Goal: Task Accomplishment & Management: Manage account settings

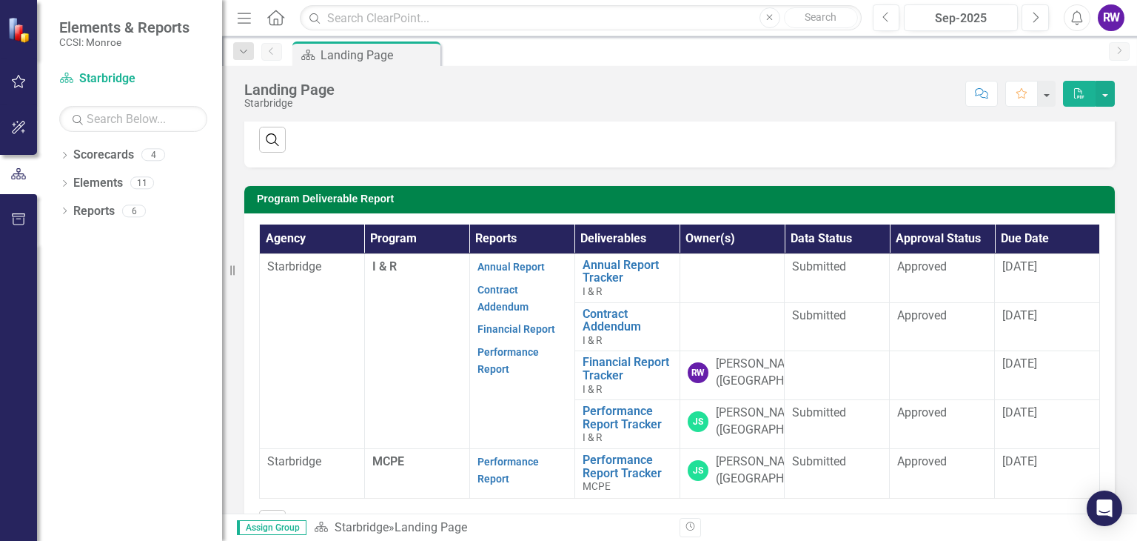
scroll to position [320, 0]
click at [601, 379] on link "Financial Report Tracker" at bounding box center [628, 368] width 90 height 26
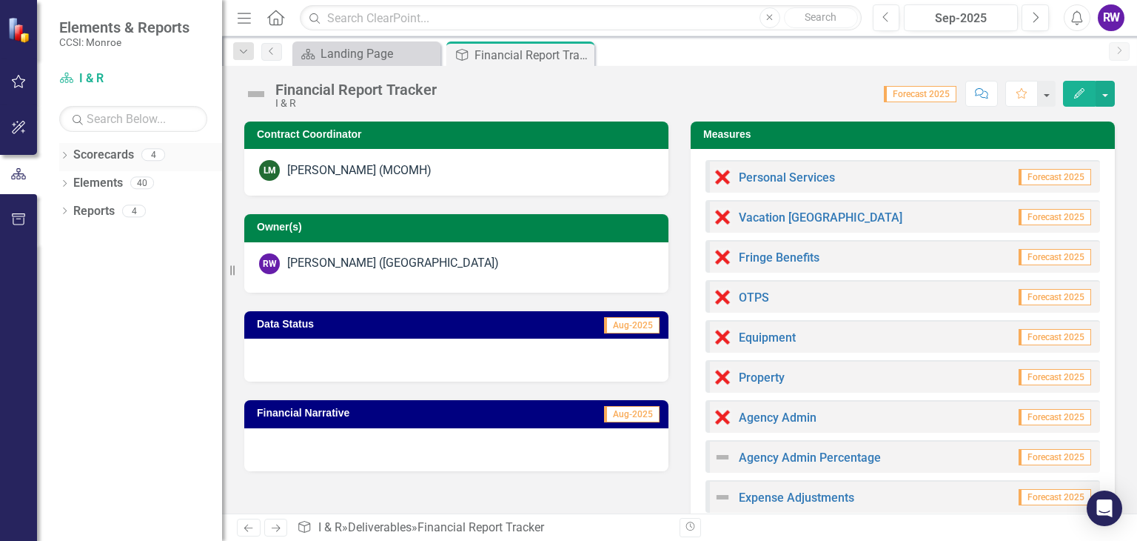
click at [91, 161] on link "Scorecards" at bounding box center [103, 155] width 61 height 17
click at [101, 84] on link "Scorecard I & R" at bounding box center [133, 78] width 148 height 17
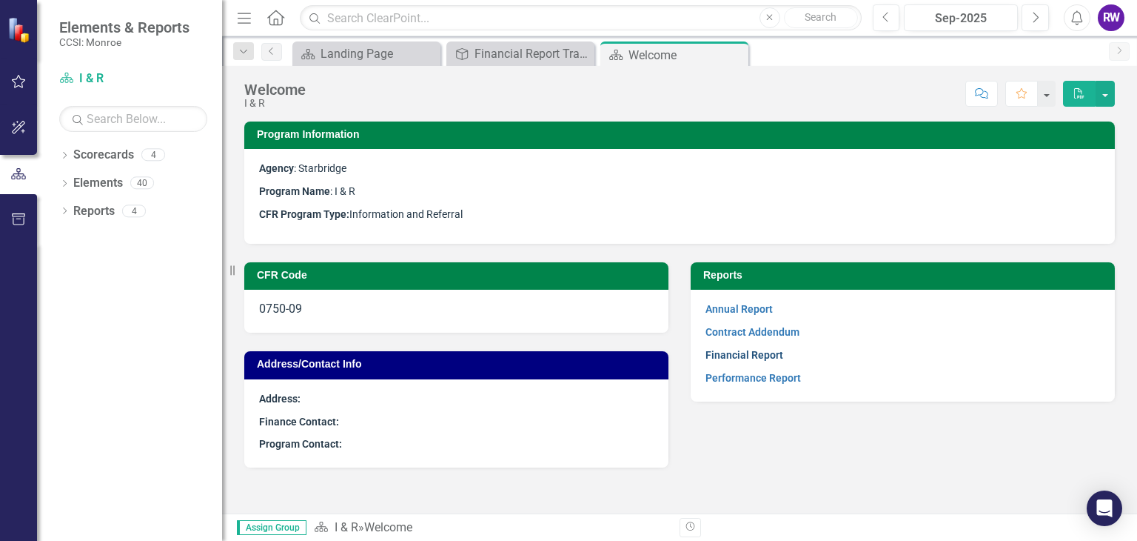
click at [726, 354] on link "Financial Report" at bounding box center [745, 355] width 78 height 12
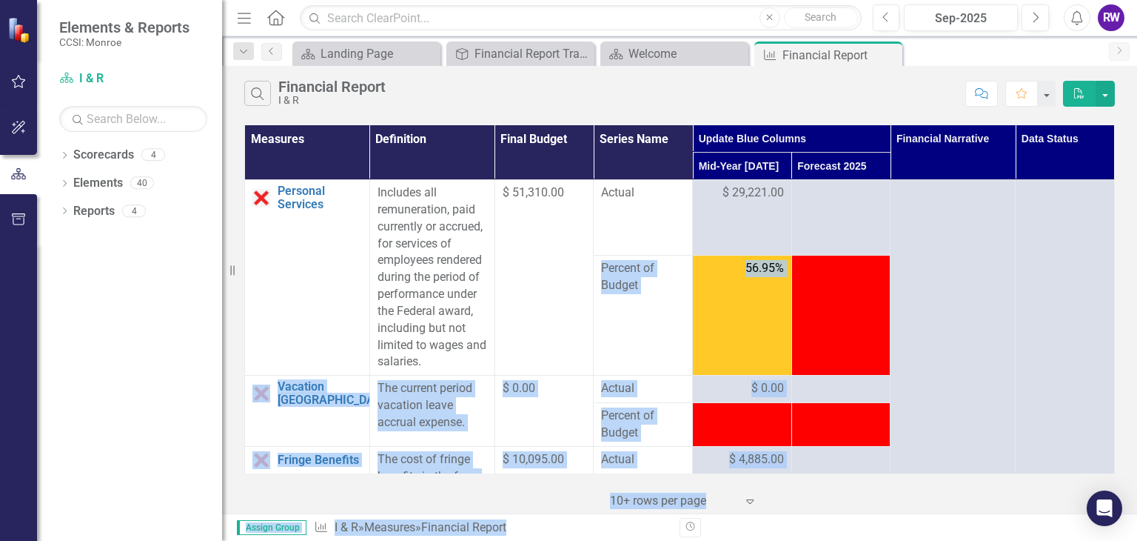
drag, startPoint x: 1083, startPoint y: 472, endPoint x: 989, endPoint y: 541, distance: 117.2
click at [989, 540] on html "Elements & Reports CCSI: Monroe Scorecard I & R Search Dropdown Scorecards 4 Dr…" at bounding box center [568, 270] width 1137 height 541
click at [983, 498] on div "‹ Previous 1 (current) › Next 10+ rows per page Expand" at bounding box center [679, 495] width 871 height 36
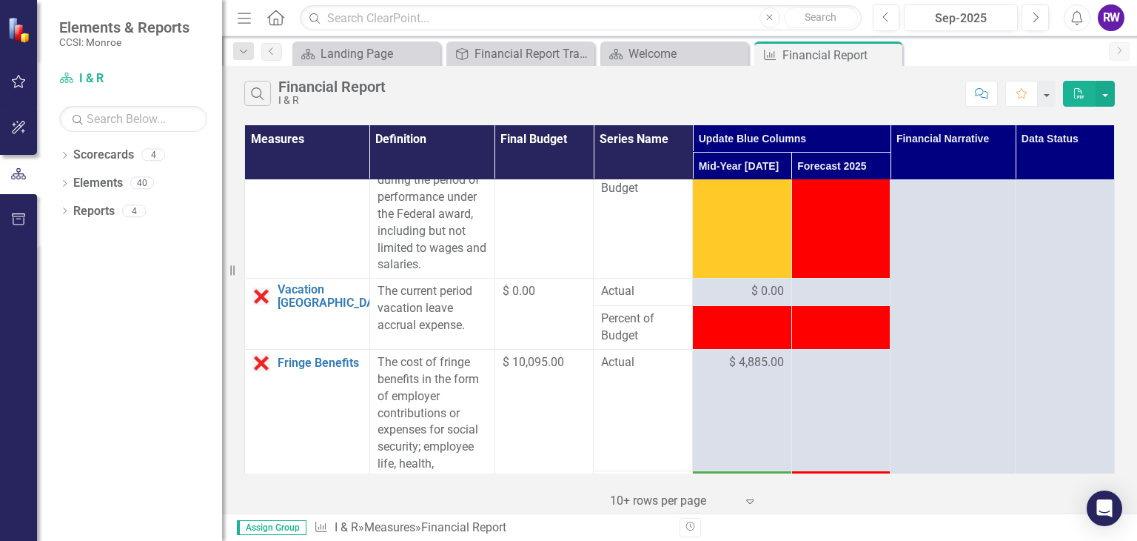
scroll to position [103, 0]
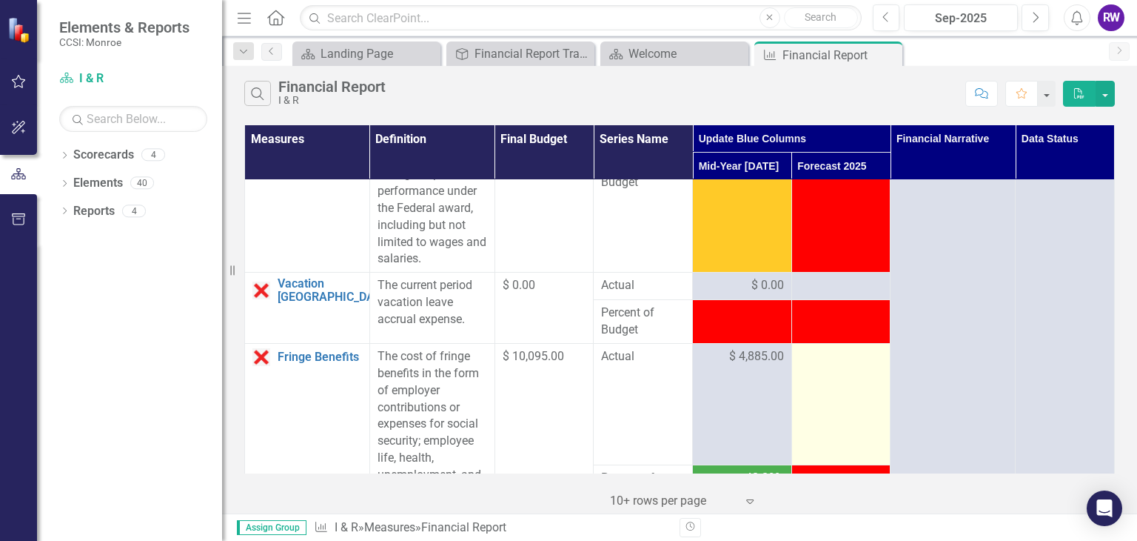
click at [844, 359] on div at bounding box center [842, 357] width 84 height 18
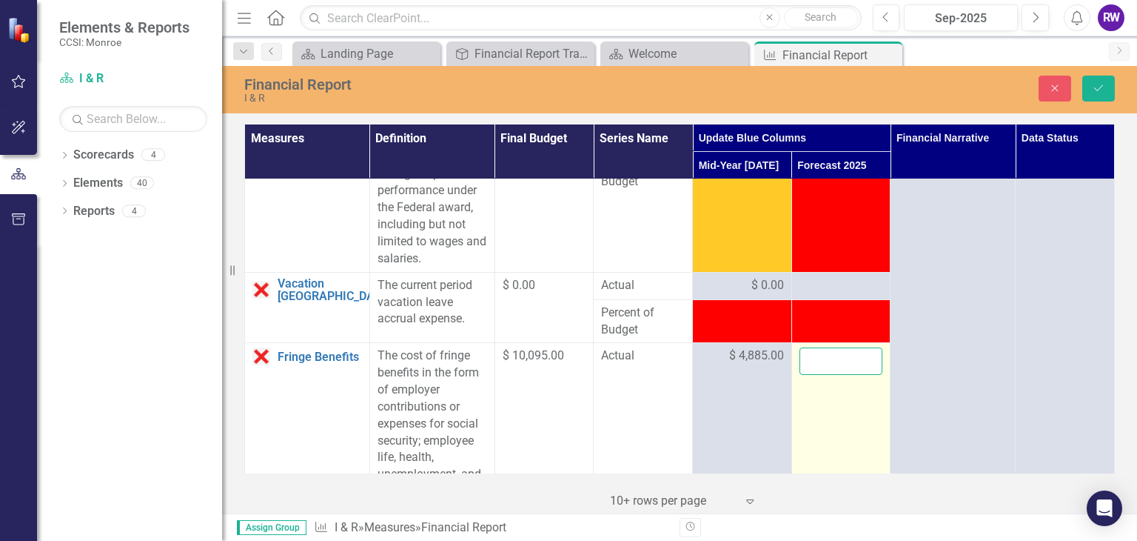
click at [844, 359] on input "number" at bounding box center [842, 360] width 84 height 27
type input "9668"
click at [874, 429] on td "9668" at bounding box center [841, 415] width 99 height 144
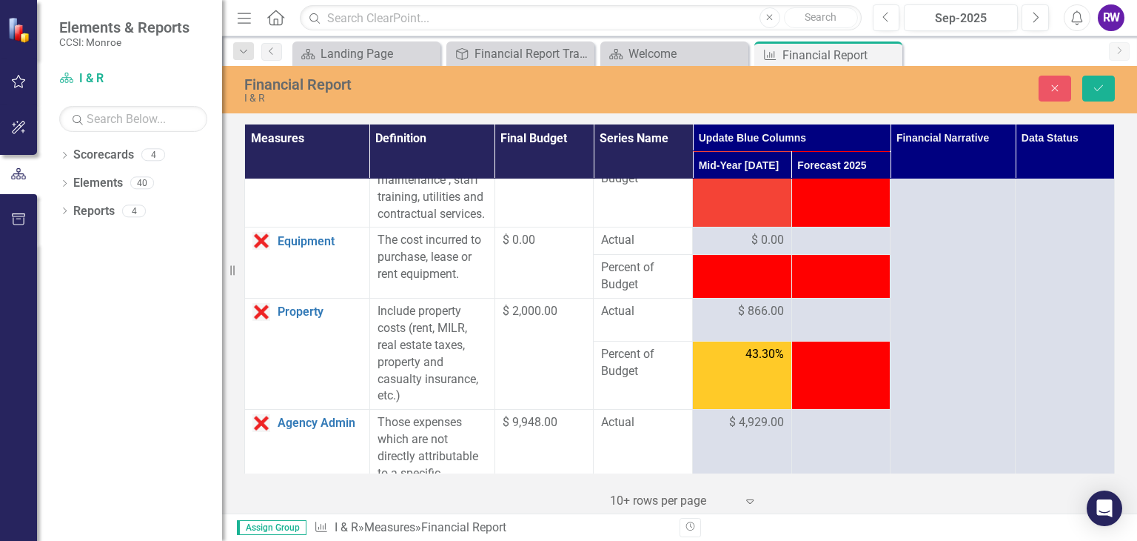
scroll to position [667, 0]
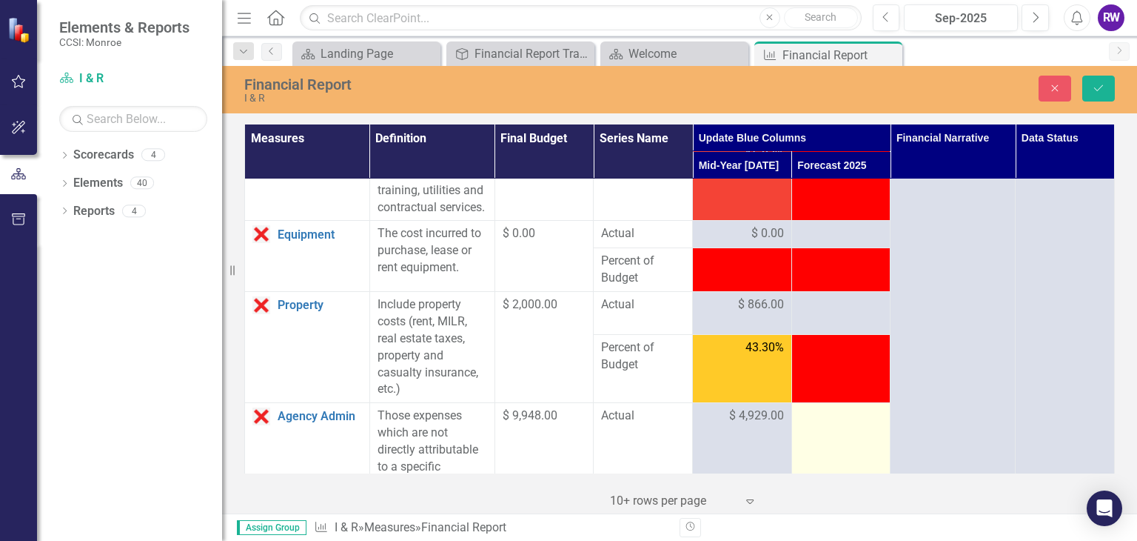
click at [843, 425] on div at bounding box center [842, 416] width 84 height 18
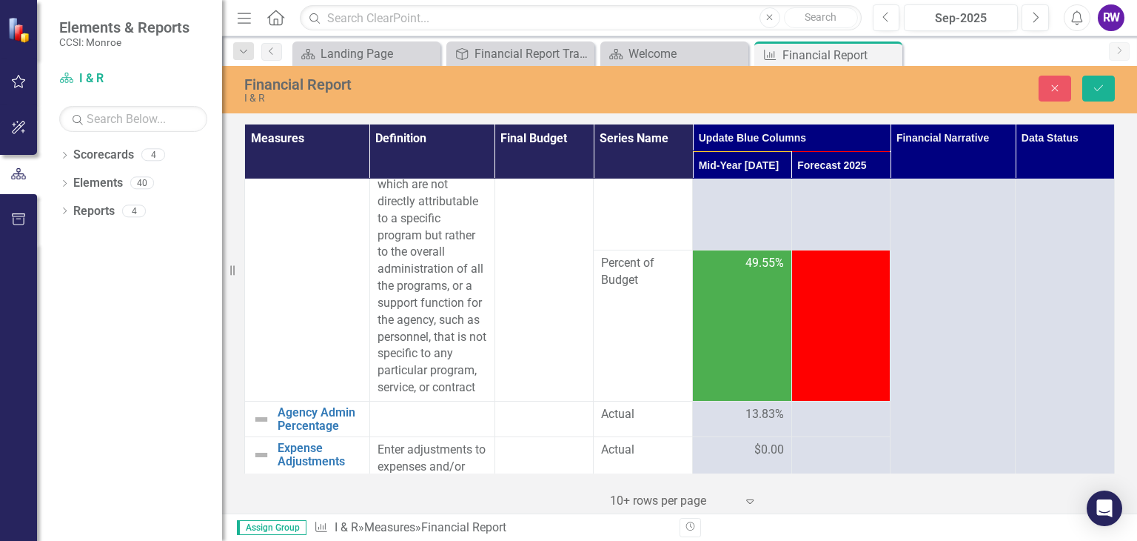
scroll to position [873, 0]
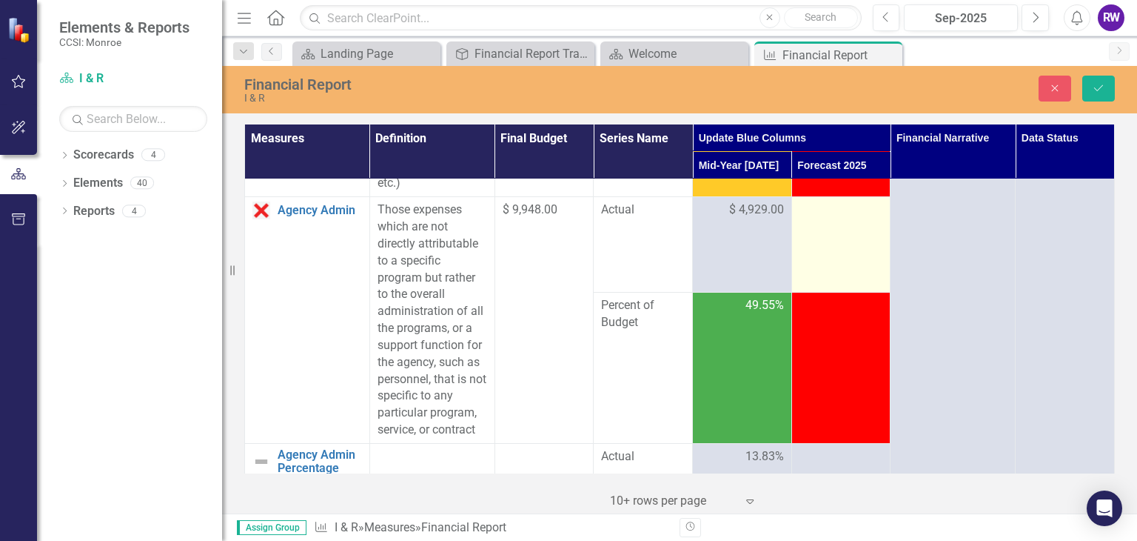
click at [832, 258] on td at bounding box center [841, 245] width 99 height 96
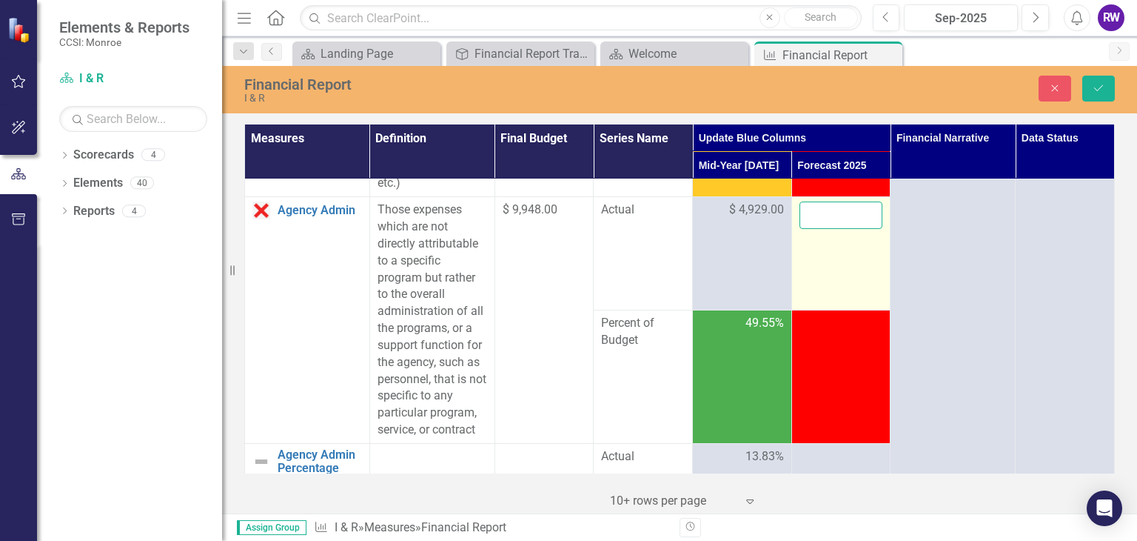
click at [829, 229] on input "number" at bounding box center [842, 214] width 84 height 27
type input "9999"
click at [844, 310] on td "9999" at bounding box center [841, 253] width 99 height 113
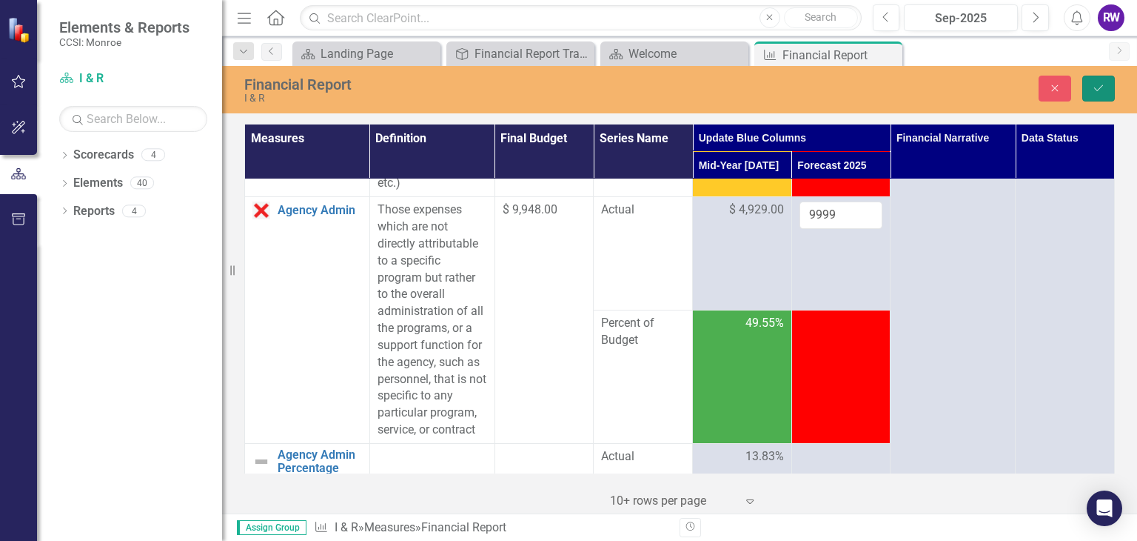
click at [1100, 83] on icon "Save" at bounding box center [1098, 88] width 13 height 10
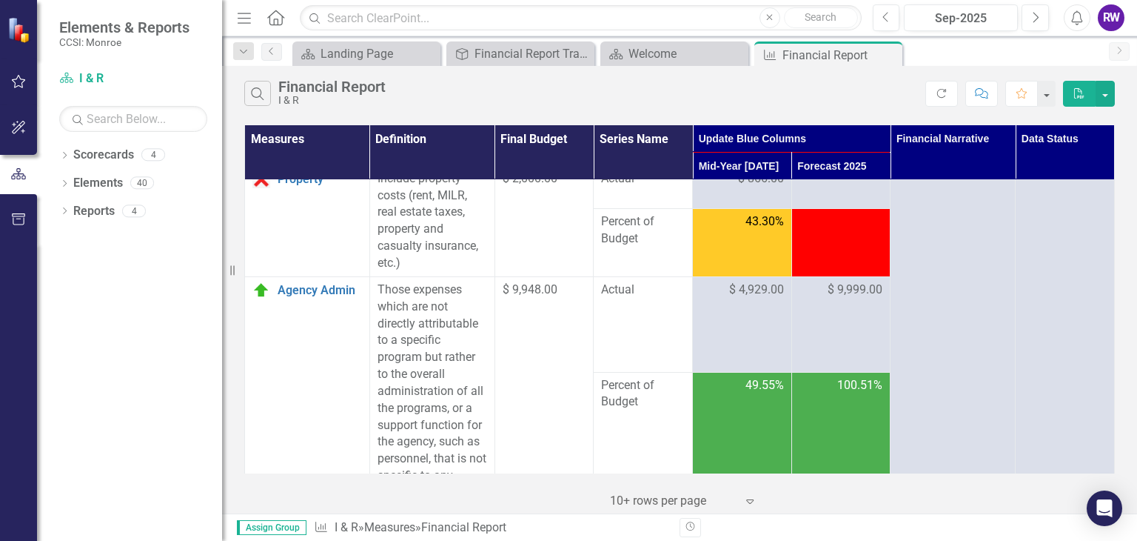
scroll to position [782, 0]
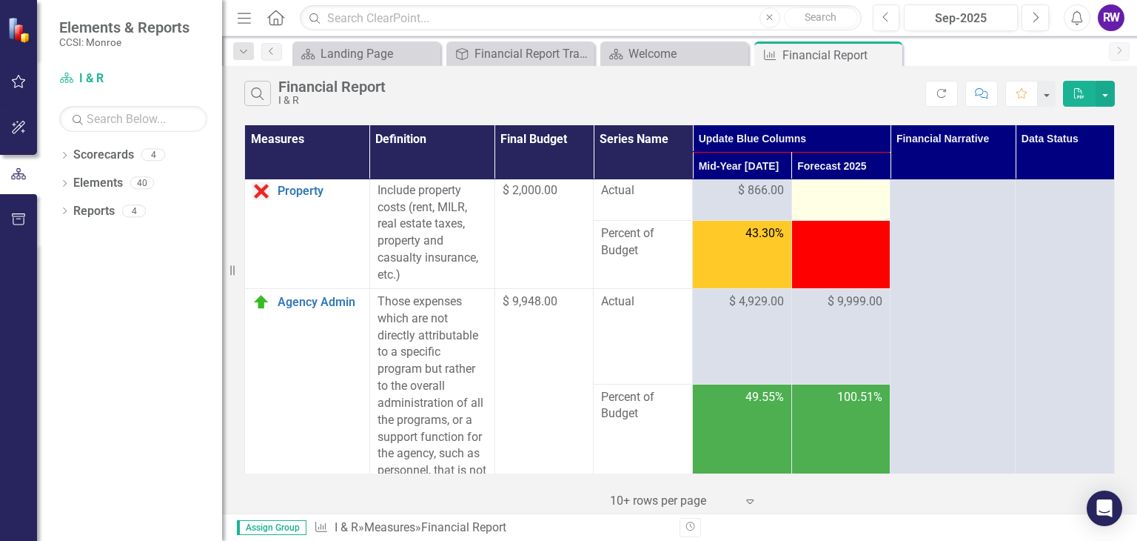
click at [832, 200] on div at bounding box center [842, 191] width 84 height 18
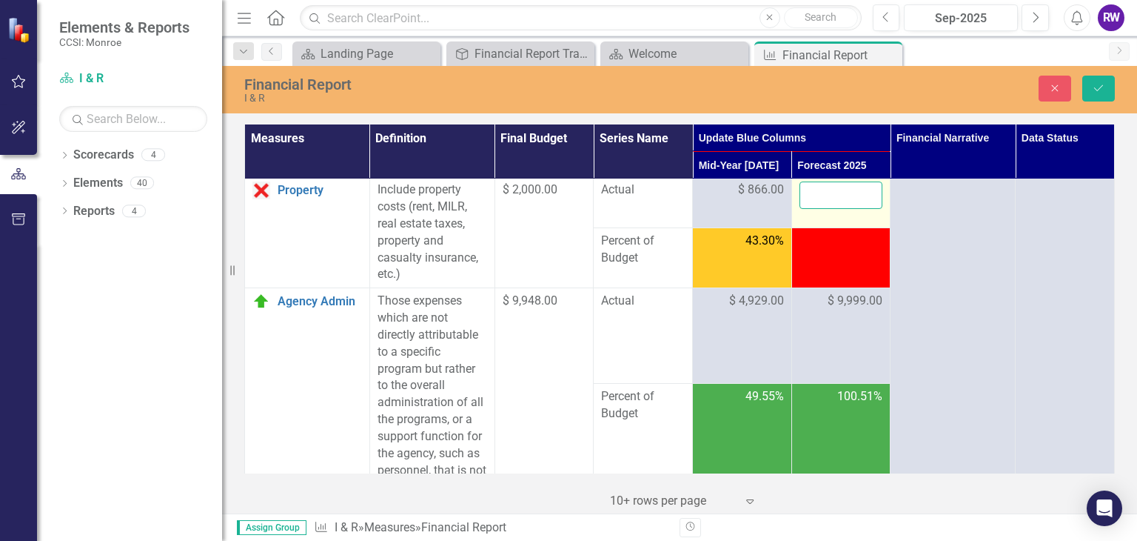
click at [832, 209] on input "number" at bounding box center [842, 194] width 84 height 27
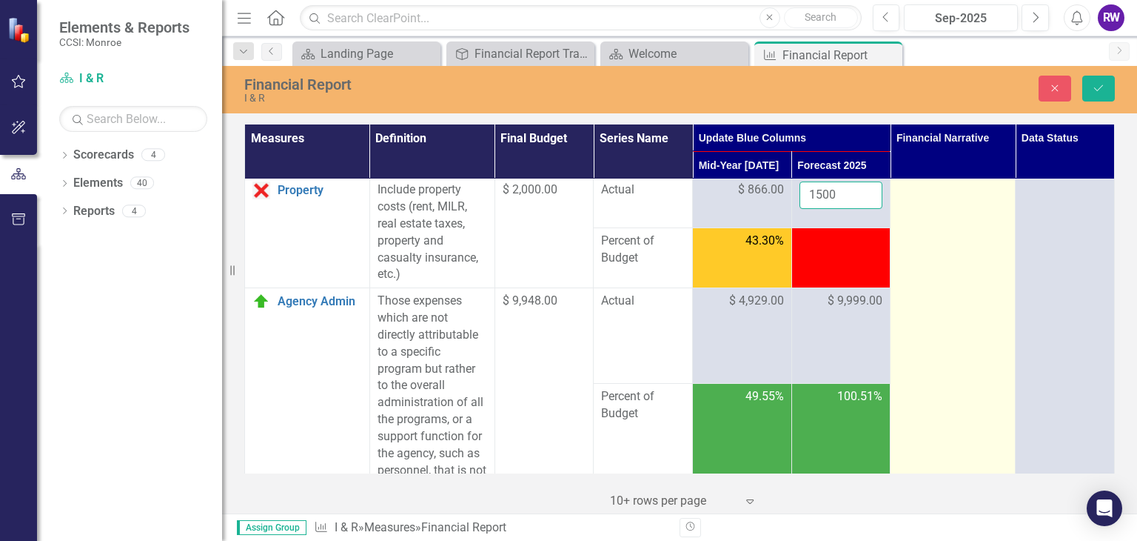
type input "1500"
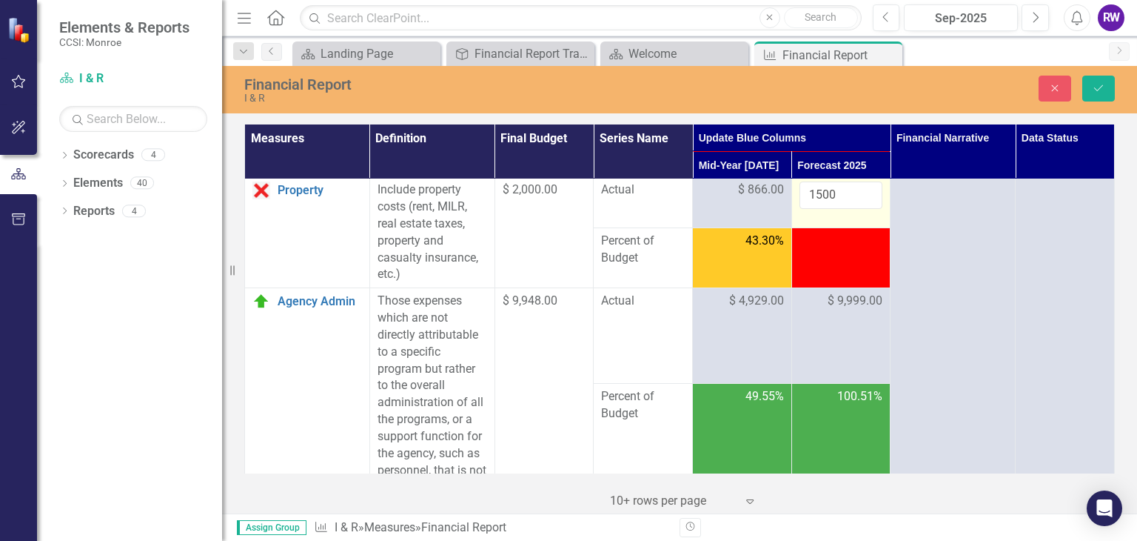
click at [858, 228] on td "1500" at bounding box center [841, 202] width 99 height 51
click at [1096, 87] on icon "Save" at bounding box center [1098, 88] width 13 height 10
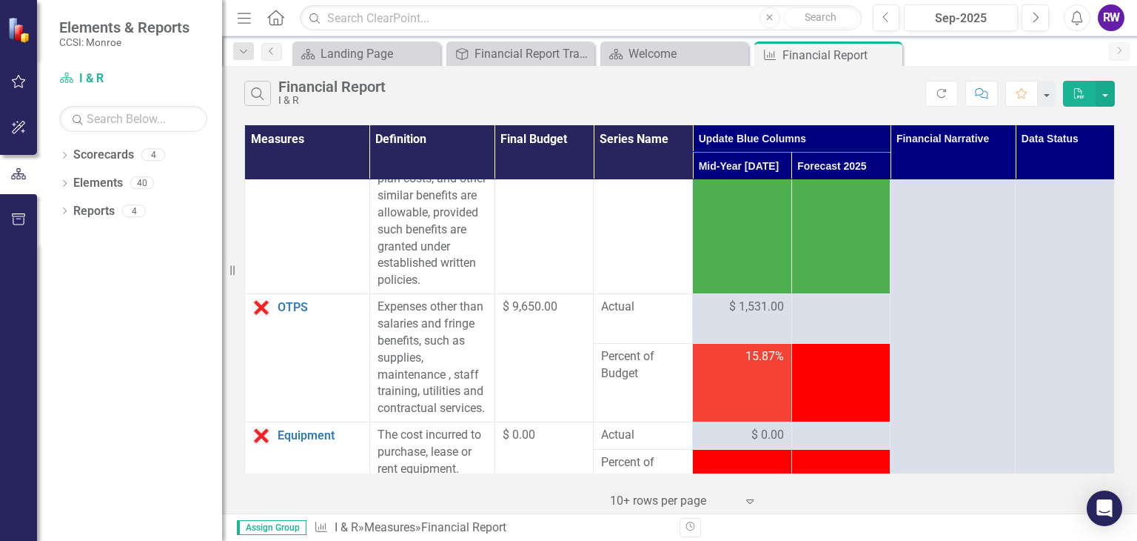
scroll to position [479, 0]
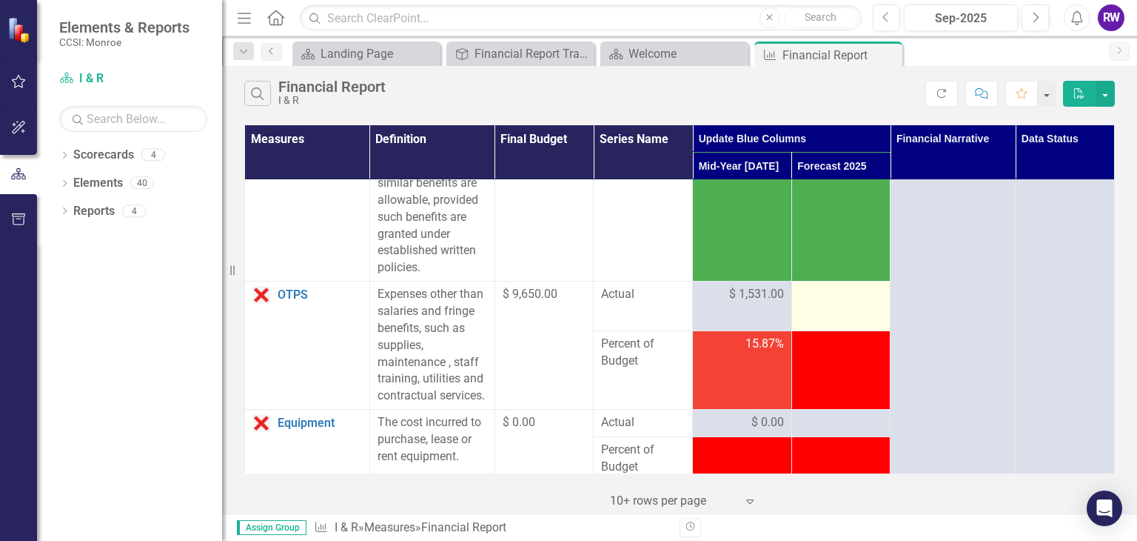
click at [843, 331] on td at bounding box center [841, 306] width 99 height 50
click at [832, 304] on div at bounding box center [842, 295] width 84 height 18
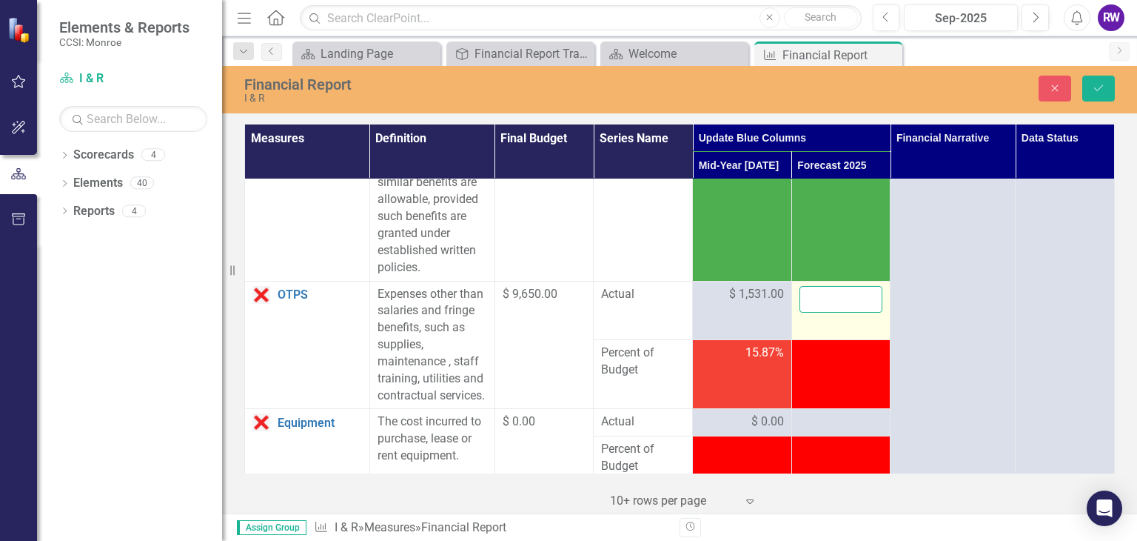
click at [832, 313] on input "number" at bounding box center [842, 299] width 84 height 27
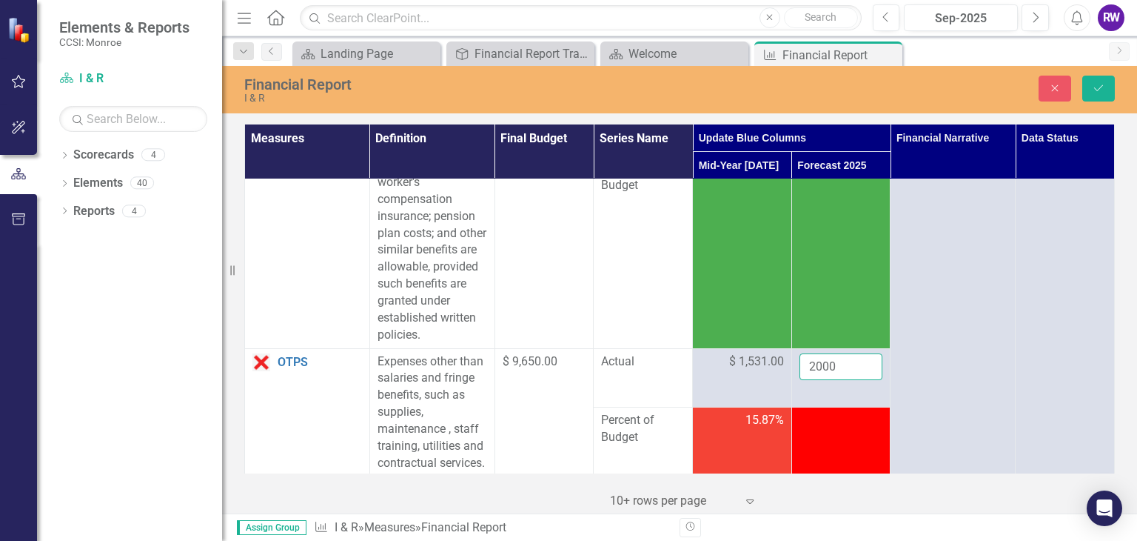
scroll to position [181, 0]
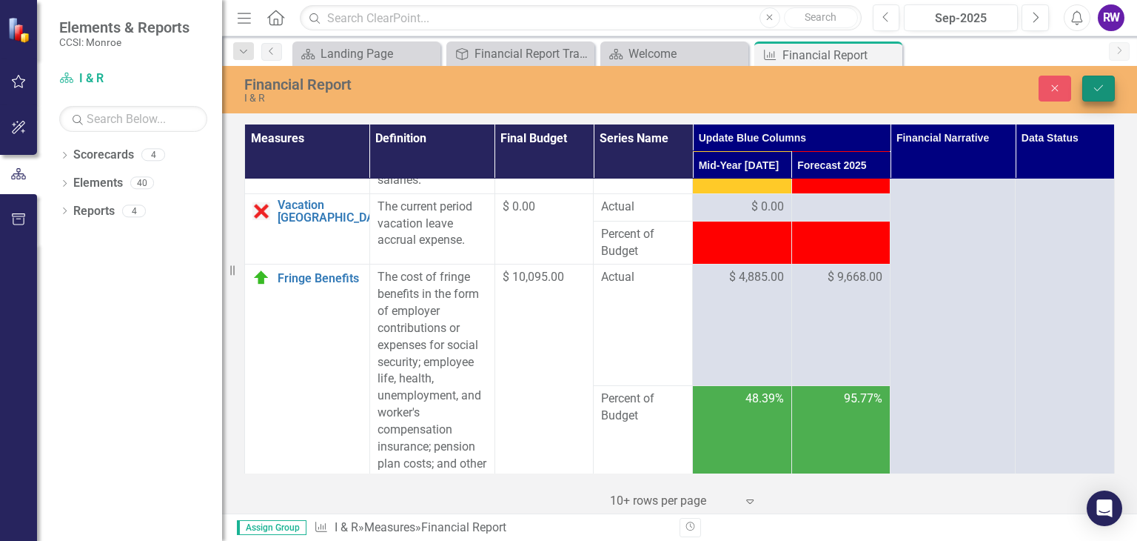
type input "2000"
click at [1095, 84] on icon "Save" at bounding box center [1098, 88] width 13 height 10
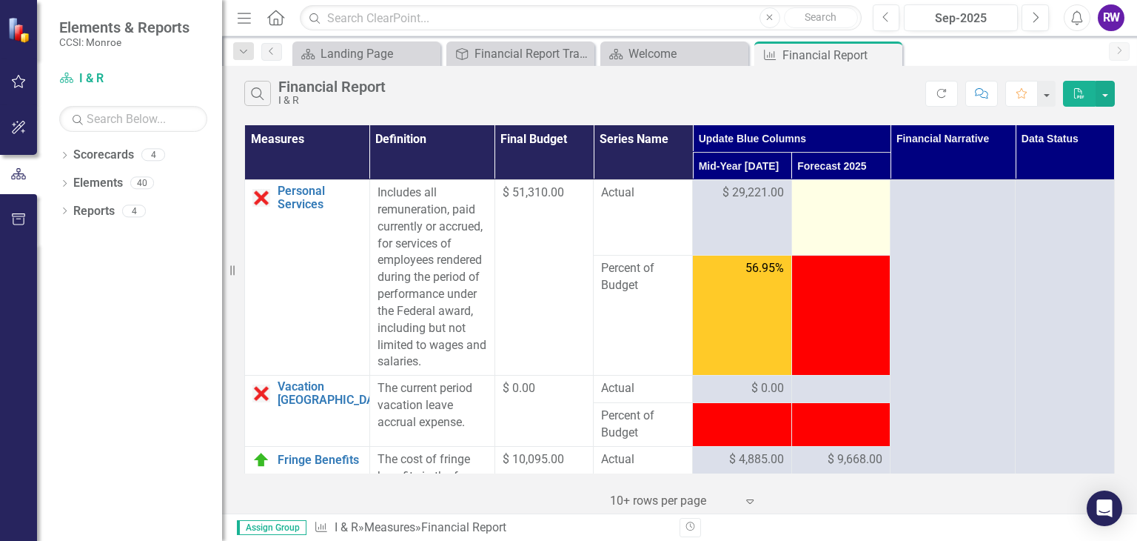
click at [818, 203] on td at bounding box center [841, 218] width 99 height 76
click at [813, 192] on div at bounding box center [842, 193] width 84 height 18
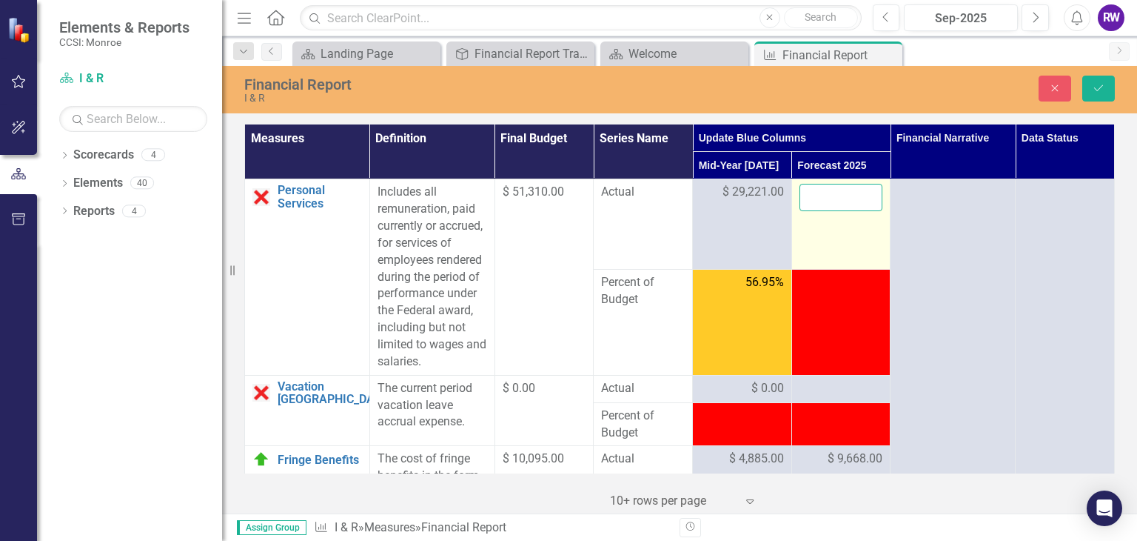
click at [813, 192] on input "number" at bounding box center [842, 197] width 84 height 27
type input "6"
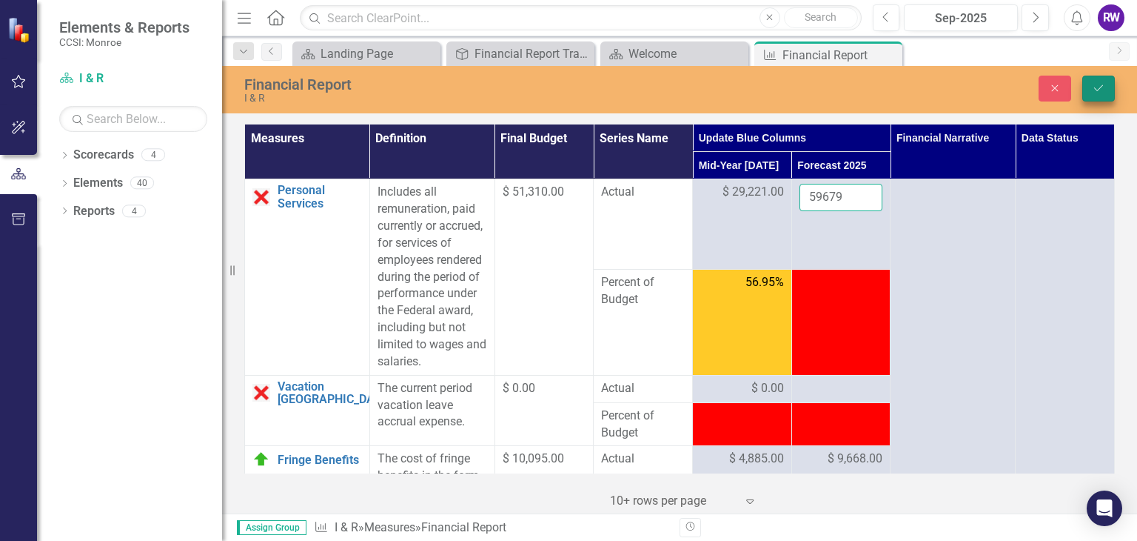
type input "59679"
click at [1103, 81] on button "Save" at bounding box center [1099, 89] width 33 height 26
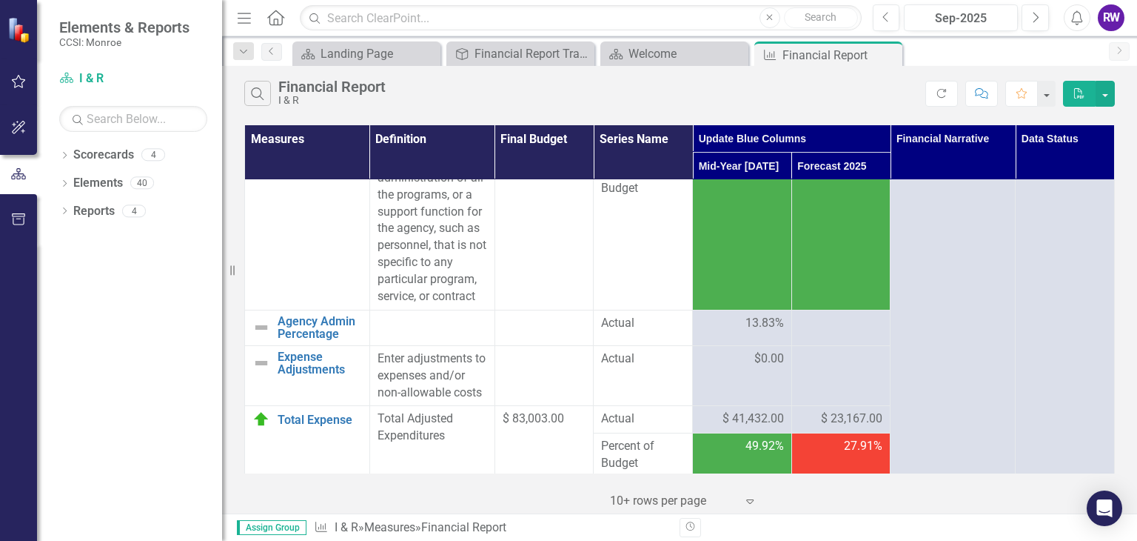
scroll to position [1061, 0]
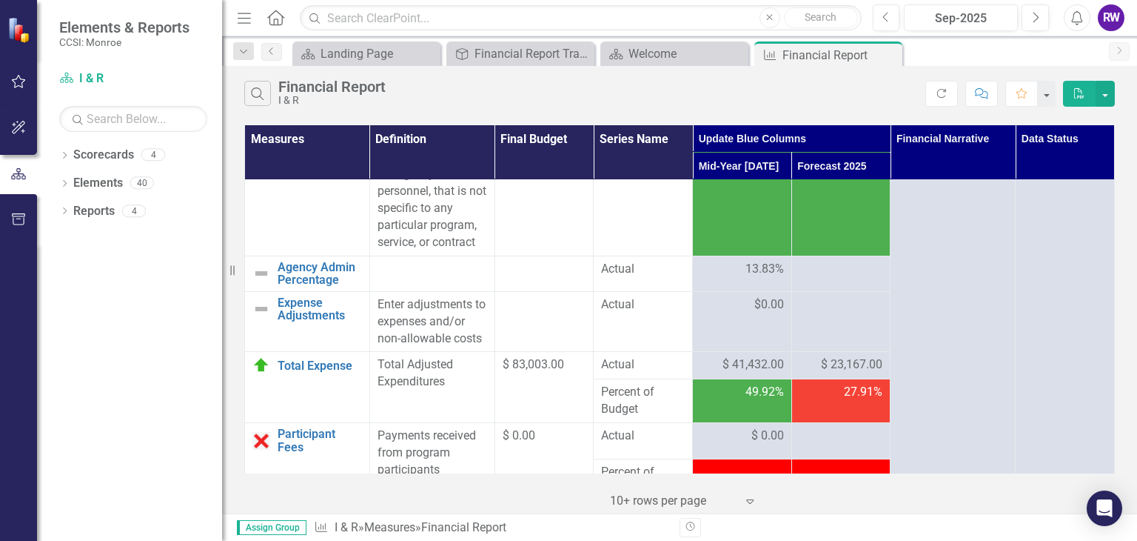
click at [756, 278] on span "13.83%" at bounding box center [765, 269] width 39 height 17
click at [823, 348] on td at bounding box center [841, 321] width 99 height 61
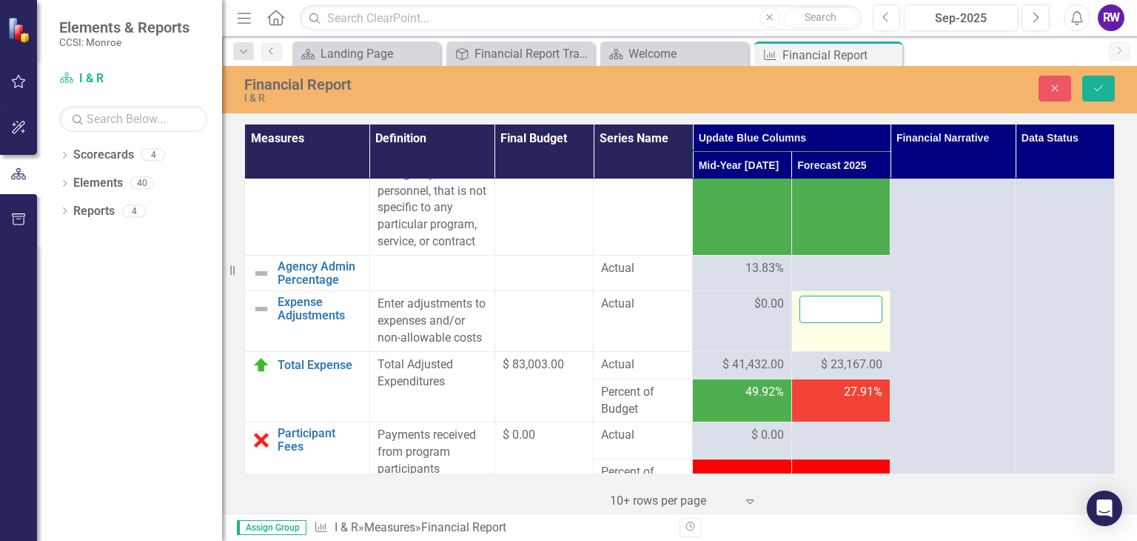
click at [823, 323] on input "number" at bounding box center [842, 308] width 84 height 27
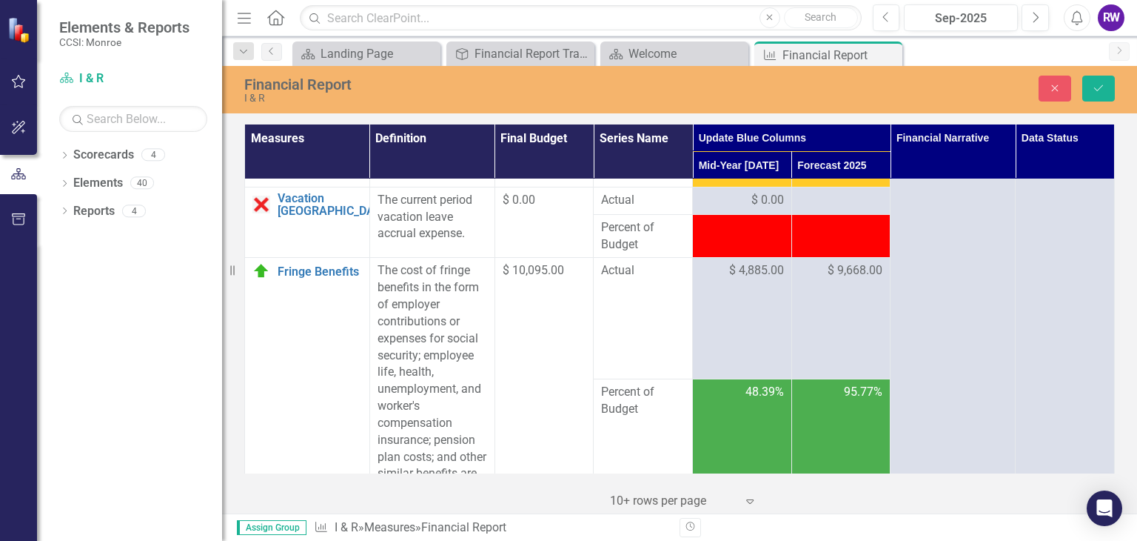
scroll to position [30, 0]
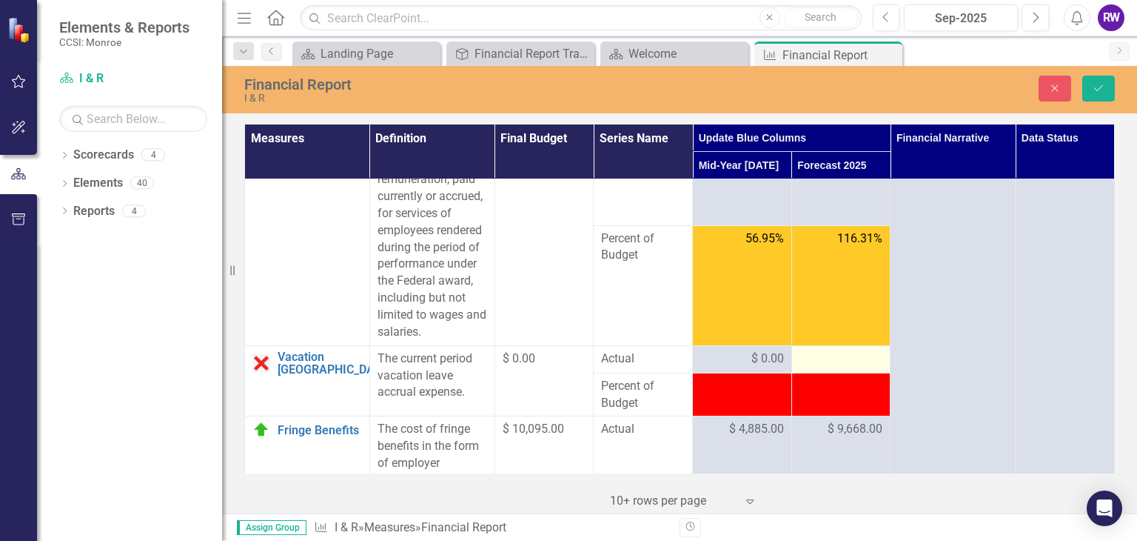
type input "0"
click at [835, 364] on div at bounding box center [842, 359] width 84 height 18
click at [834, 363] on div at bounding box center [842, 359] width 84 height 18
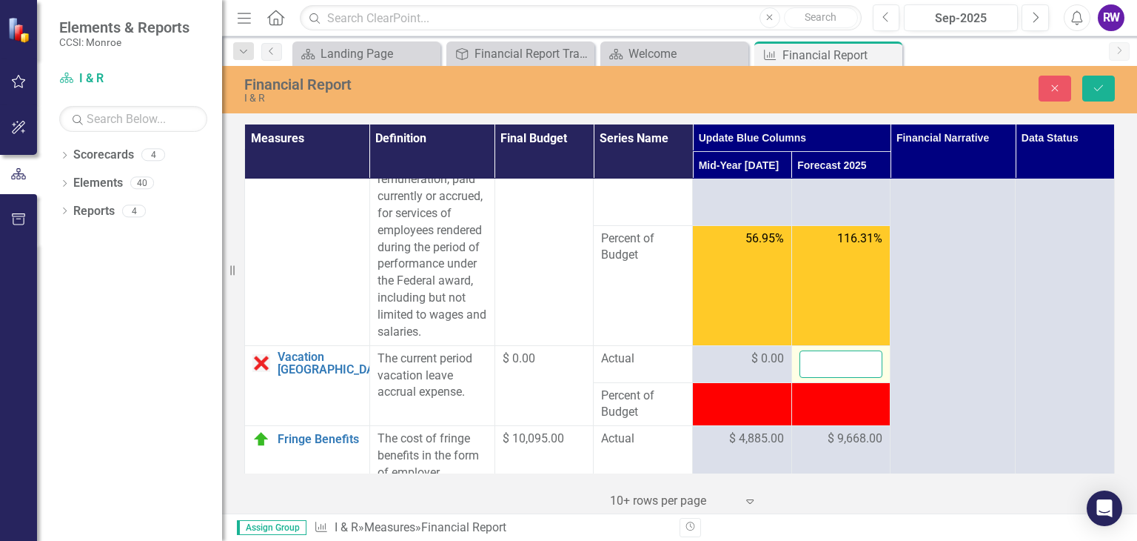
click at [834, 363] on input "number" at bounding box center [842, 363] width 84 height 27
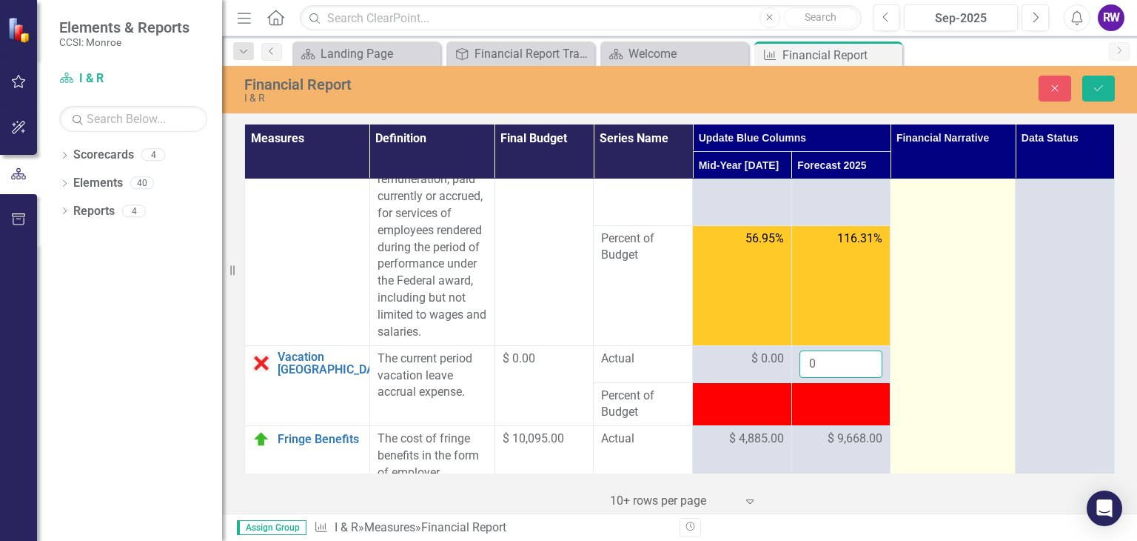
type input "0"
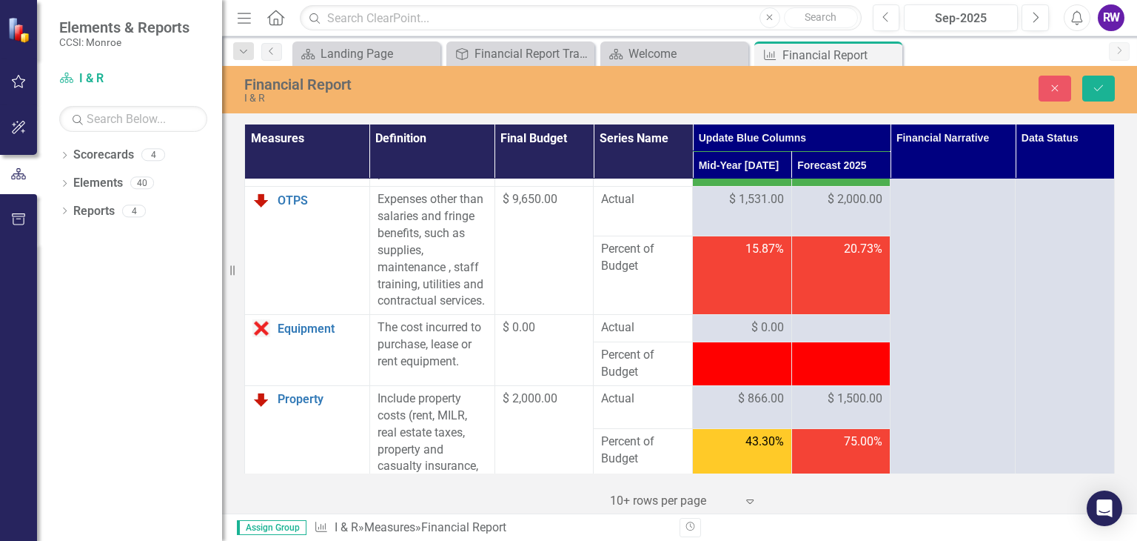
scroll to position [601, 0]
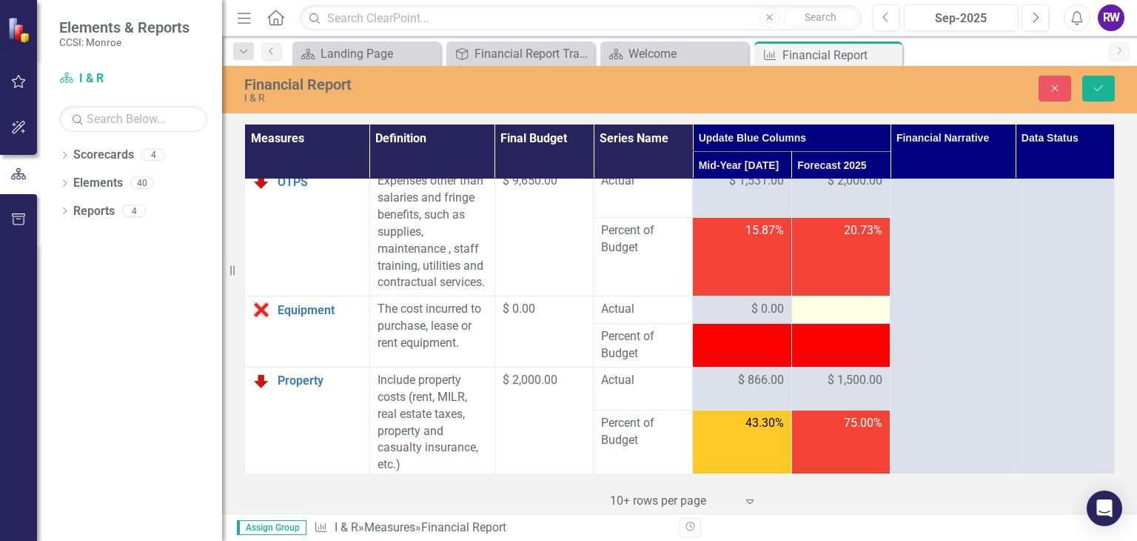
click at [845, 318] on div at bounding box center [842, 310] width 84 height 18
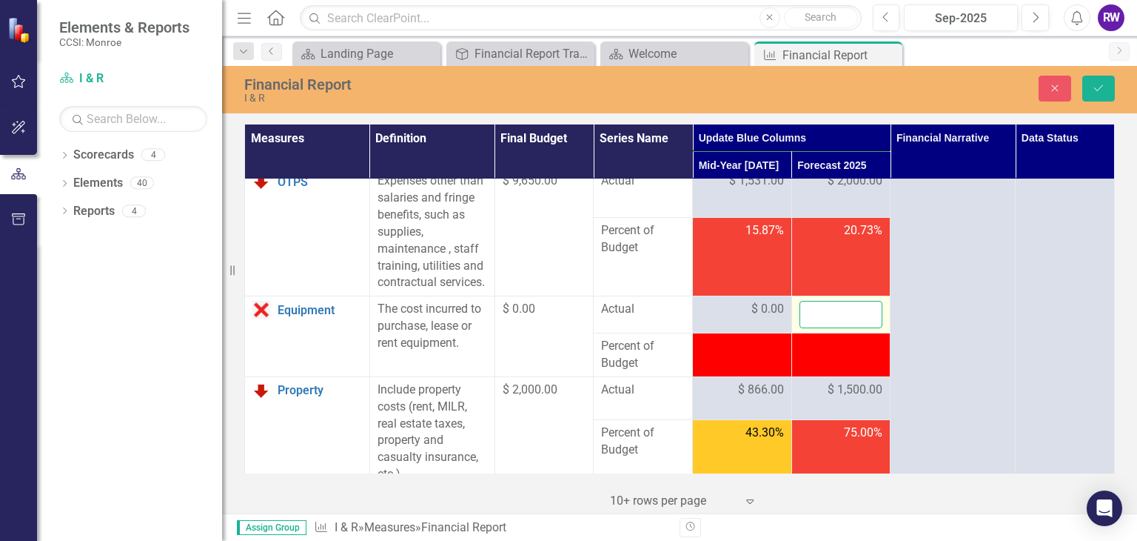
drag, startPoint x: 841, startPoint y: 347, endPoint x: 826, endPoint y: 347, distance: 15.6
click at [840, 328] on input "number" at bounding box center [842, 314] width 84 height 27
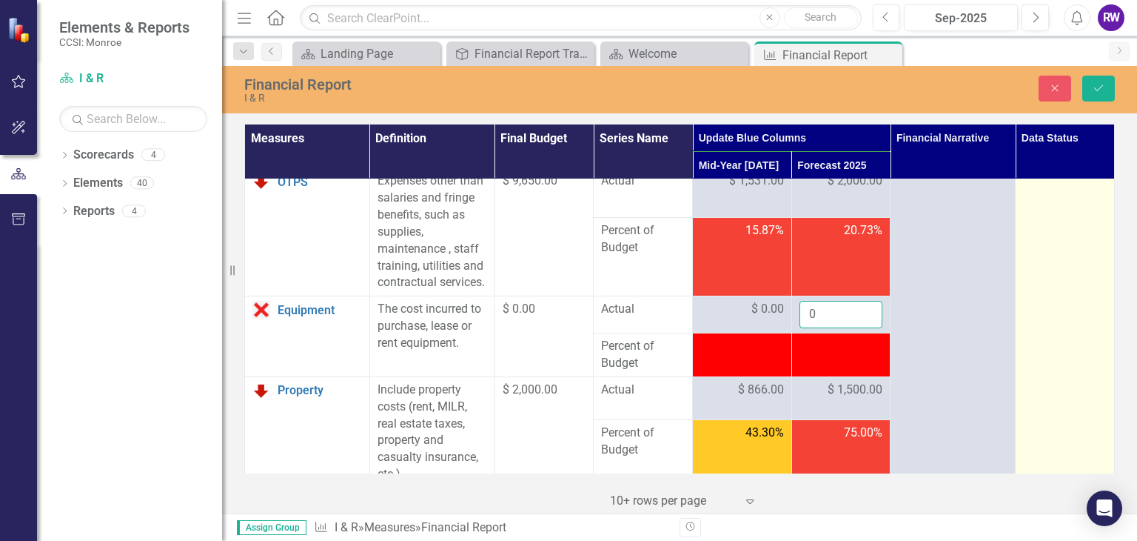
type input "0"
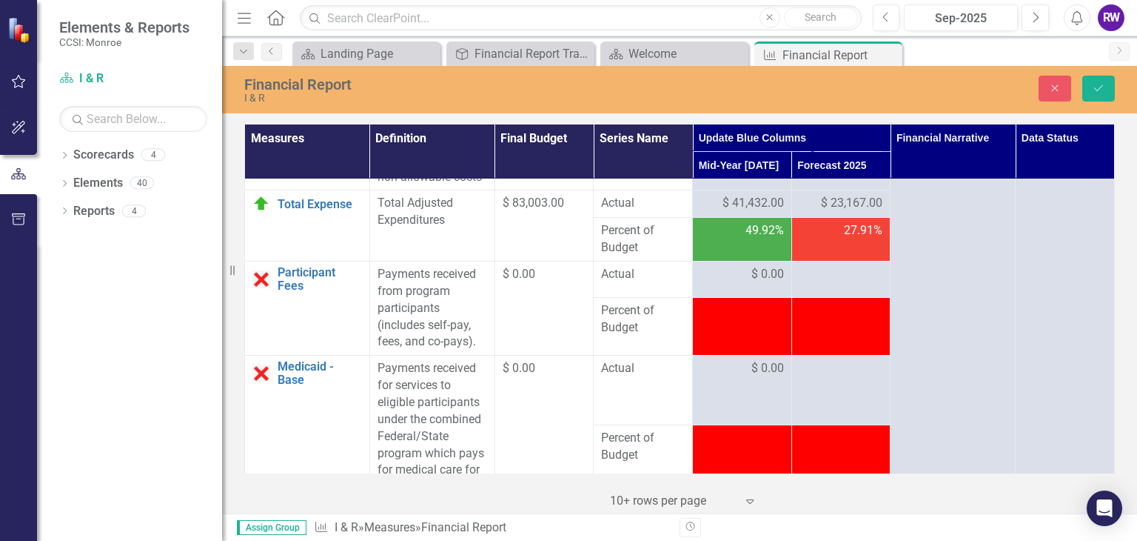
scroll to position [1272, 0]
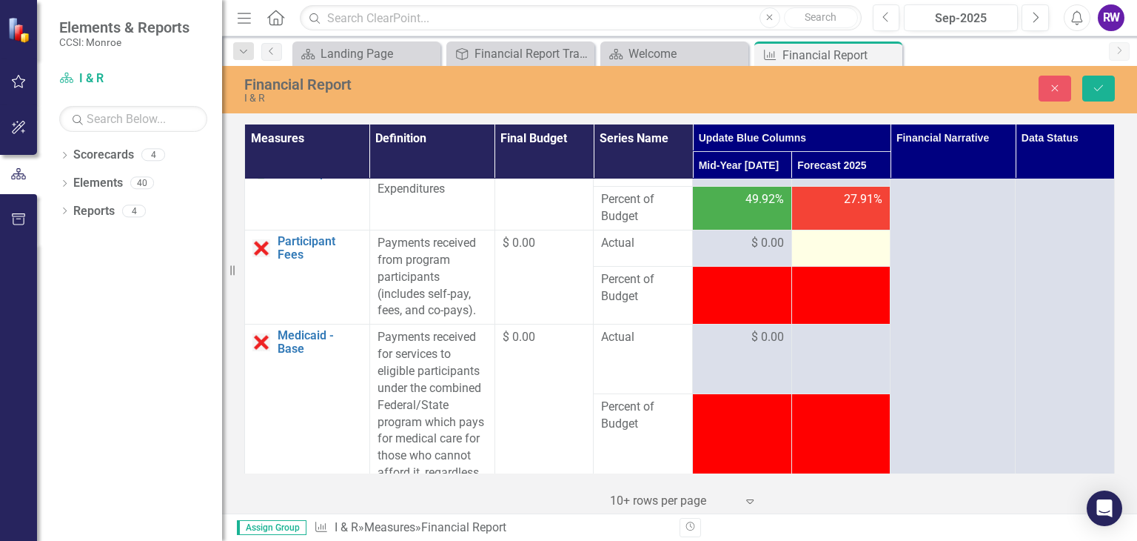
click at [838, 253] on div at bounding box center [842, 244] width 84 height 18
click at [838, 262] on input "number" at bounding box center [842, 248] width 84 height 27
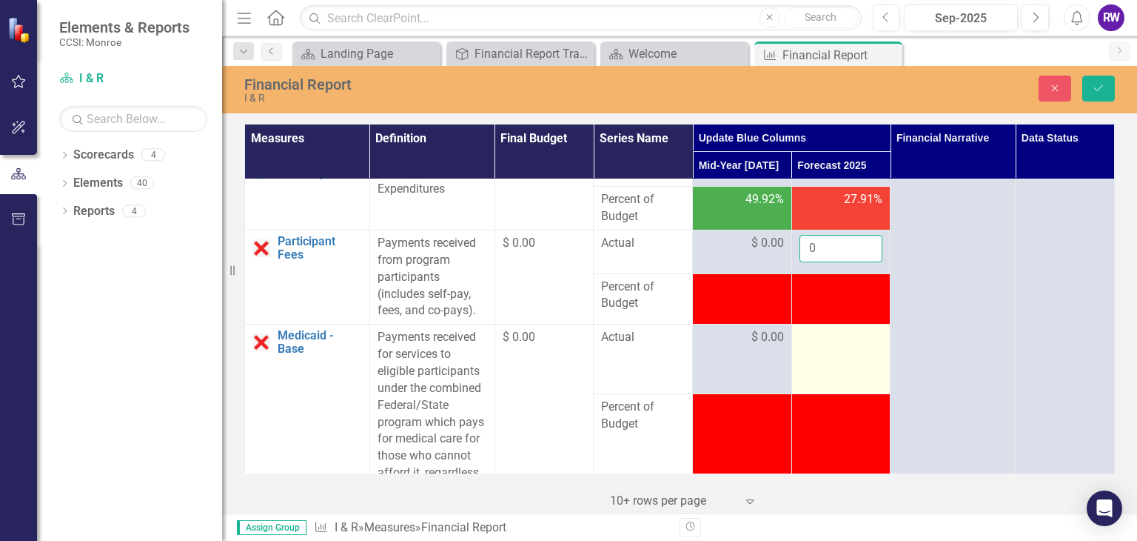
type input "0"
click at [815, 347] on div at bounding box center [842, 338] width 84 height 18
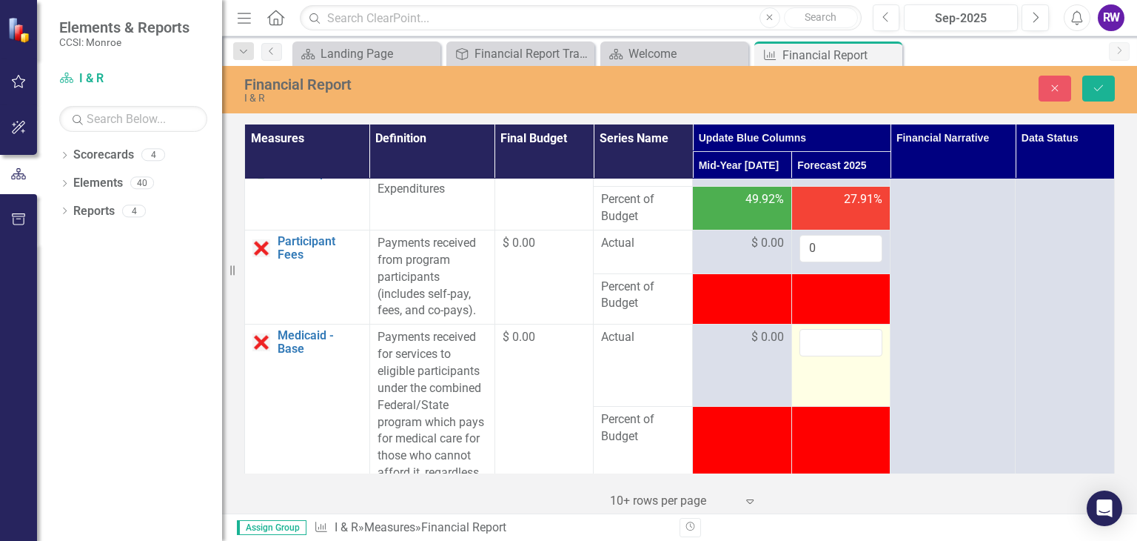
click at [815, 356] on input "number" at bounding box center [842, 342] width 84 height 27
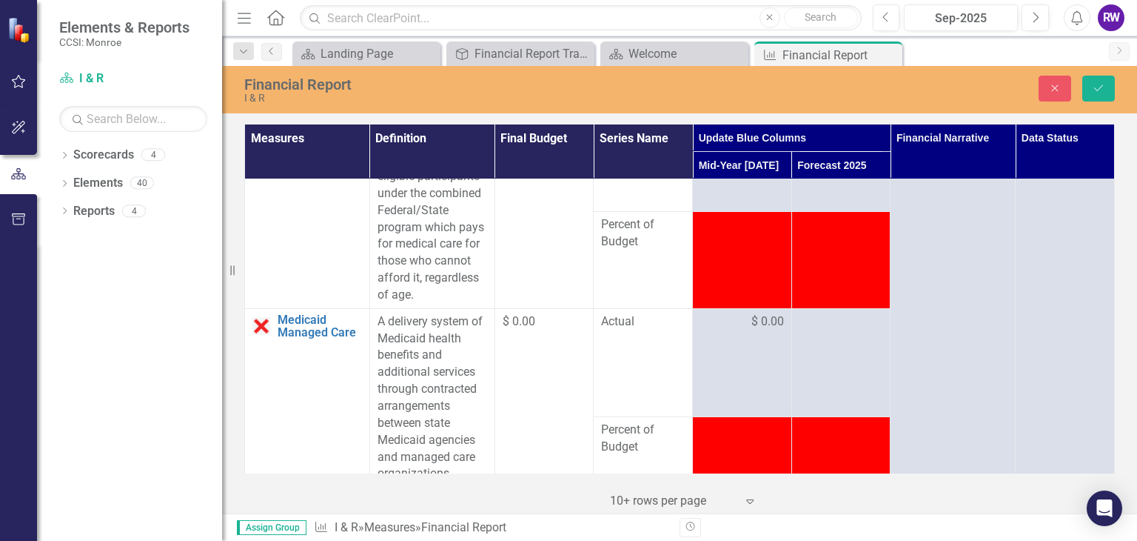
scroll to position [1503, 0]
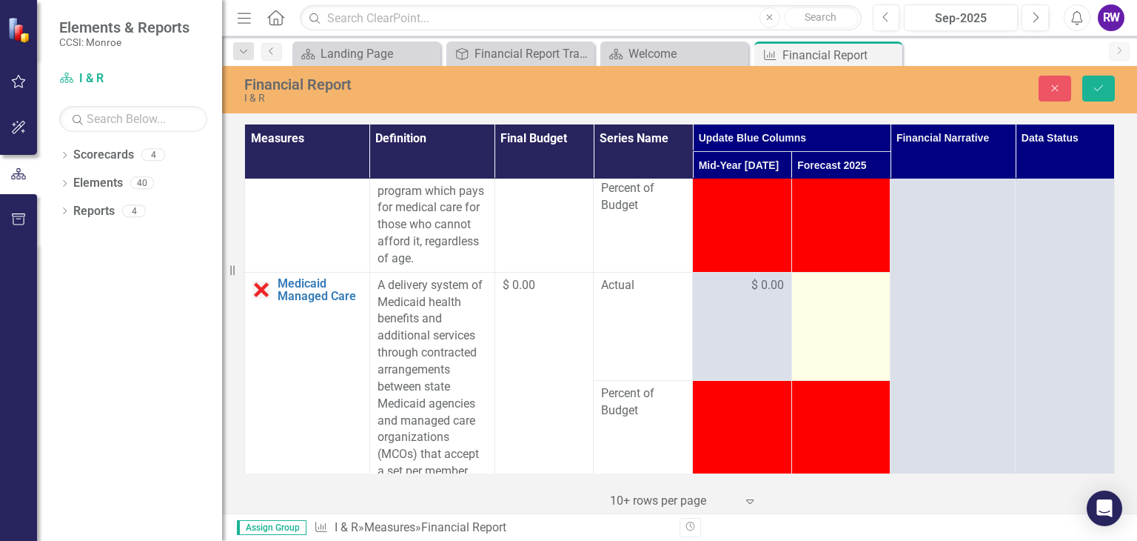
type input "0"
click at [832, 329] on td at bounding box center [841, 326] width 99 height 108
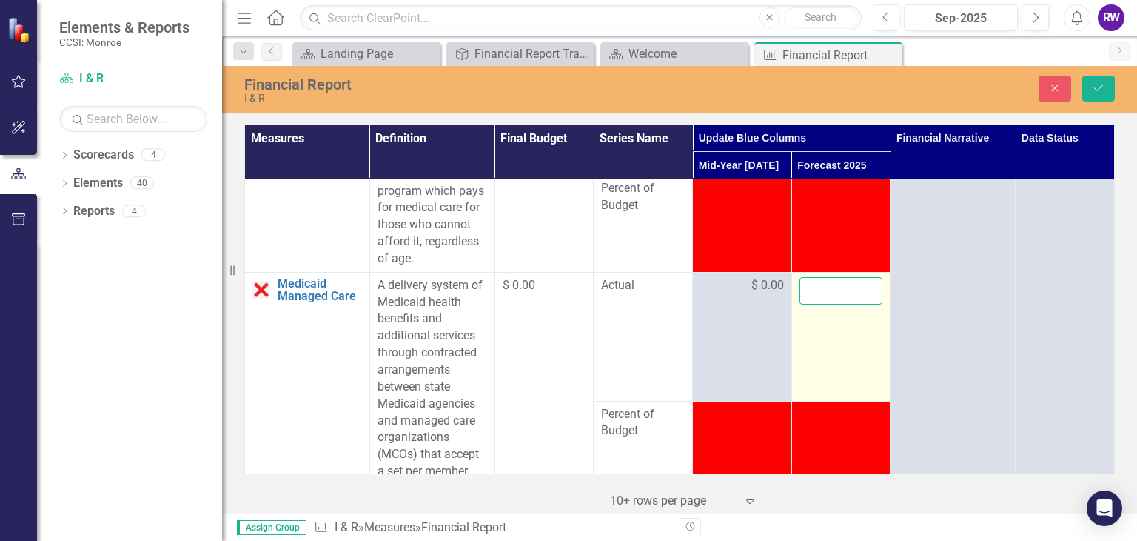
click at [832, 304] on input "number" at bounding box center [842, 290] width 84 height 27
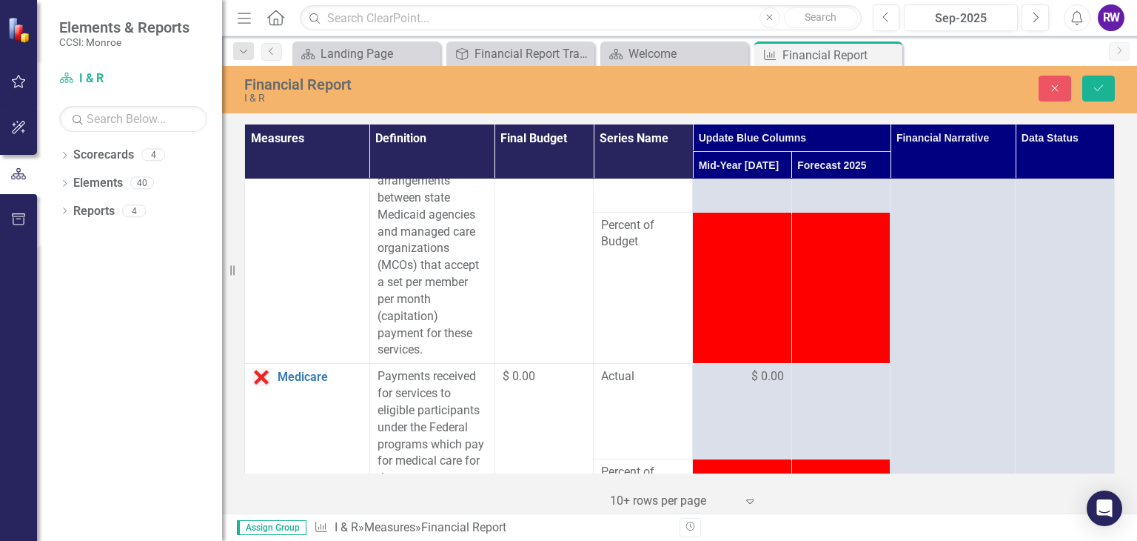
scroll to position [1826, 0]
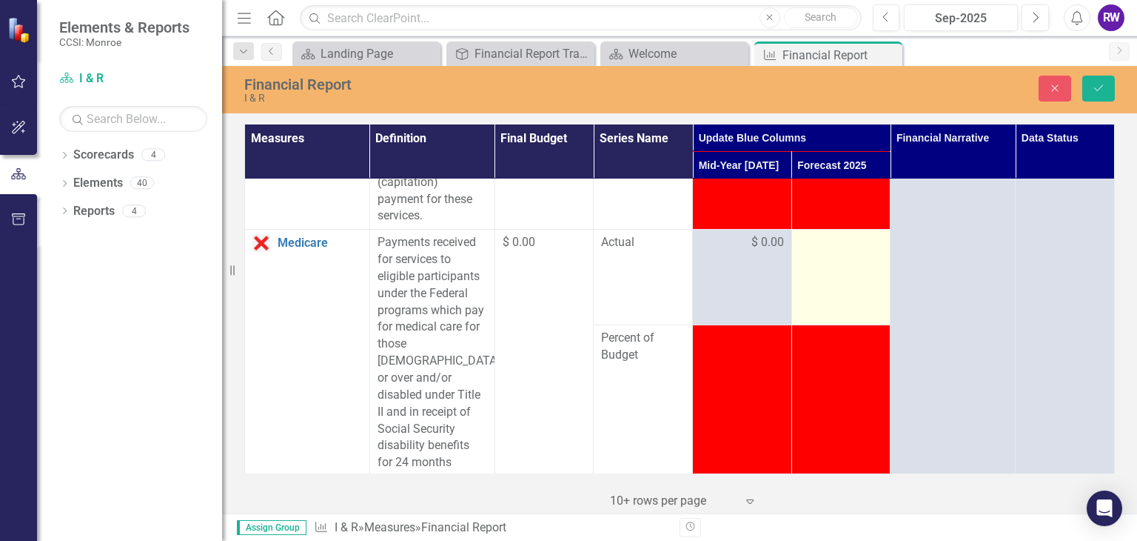
type input "0"
click at [808, 252] on div at bounding box center [842, 243] width 84 height 18
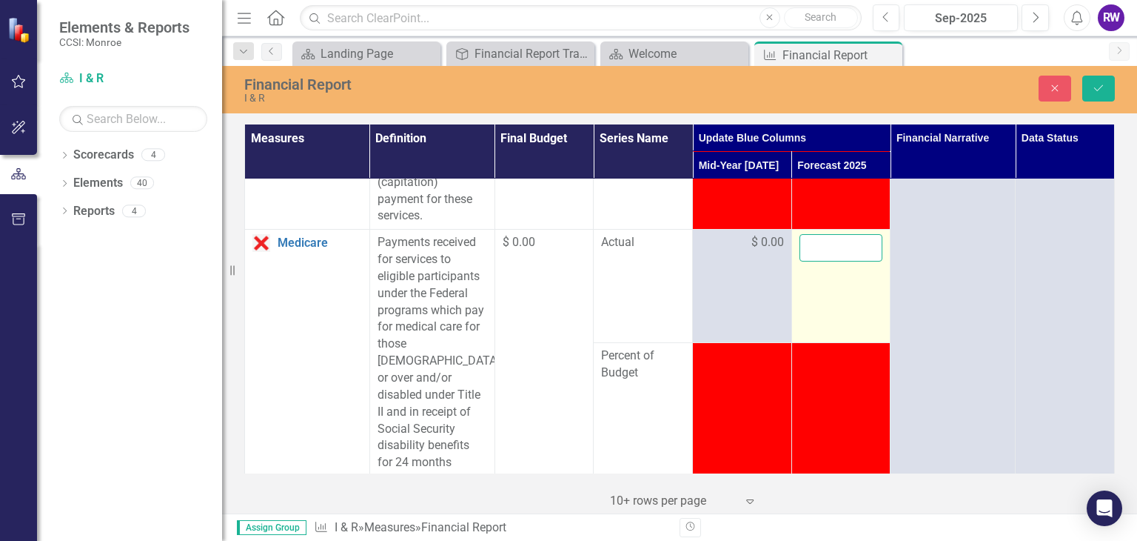
click at [806, 261] on input "number" at bounding box center [842, 247] width 84 height 27
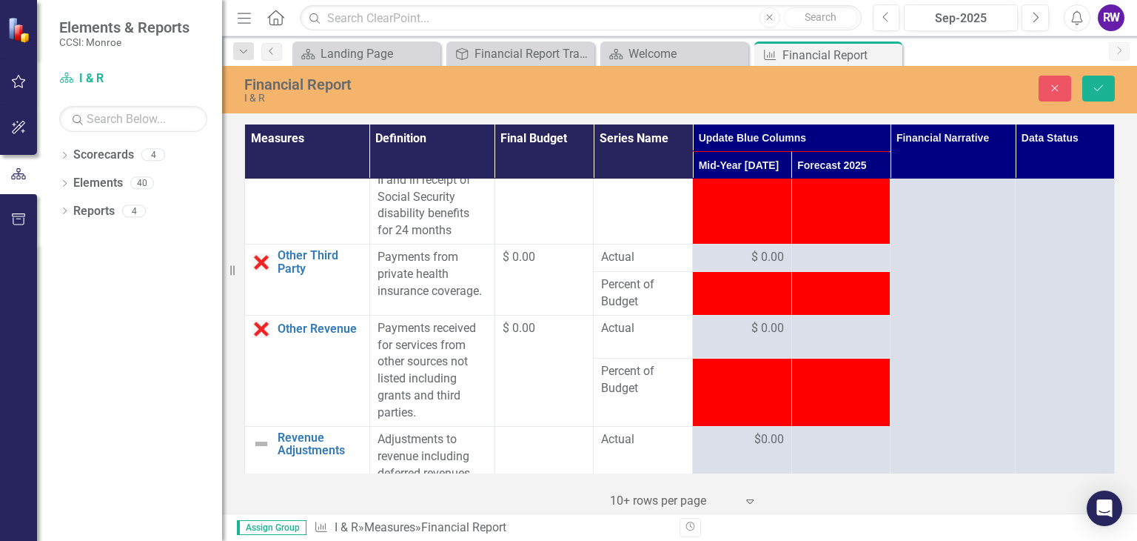
scroll to position [2064, 0]
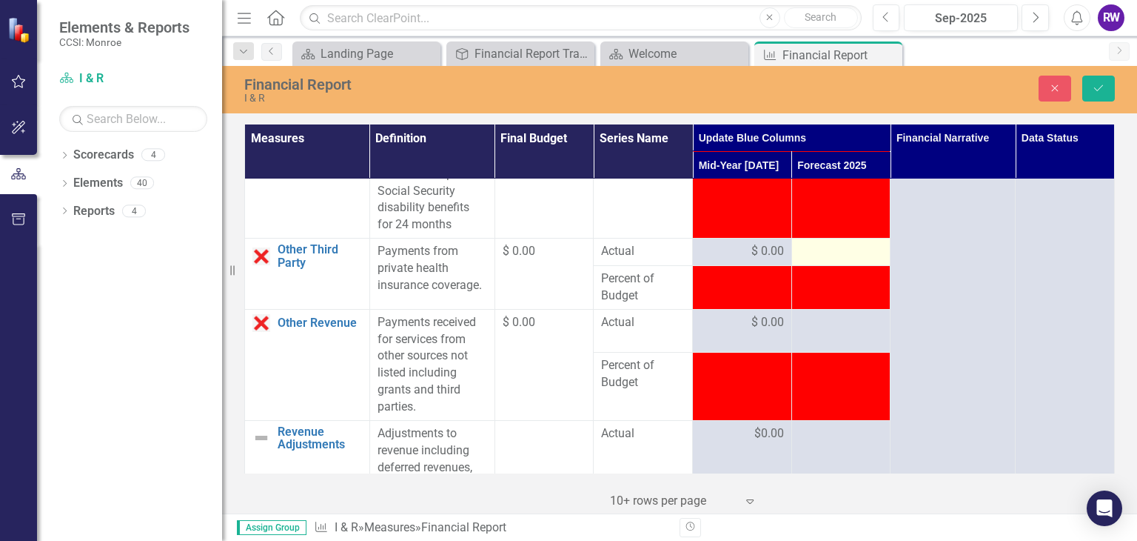
type input "0"
click at [830, 261] on div at bounding box center [842, 252] width 84 height 18
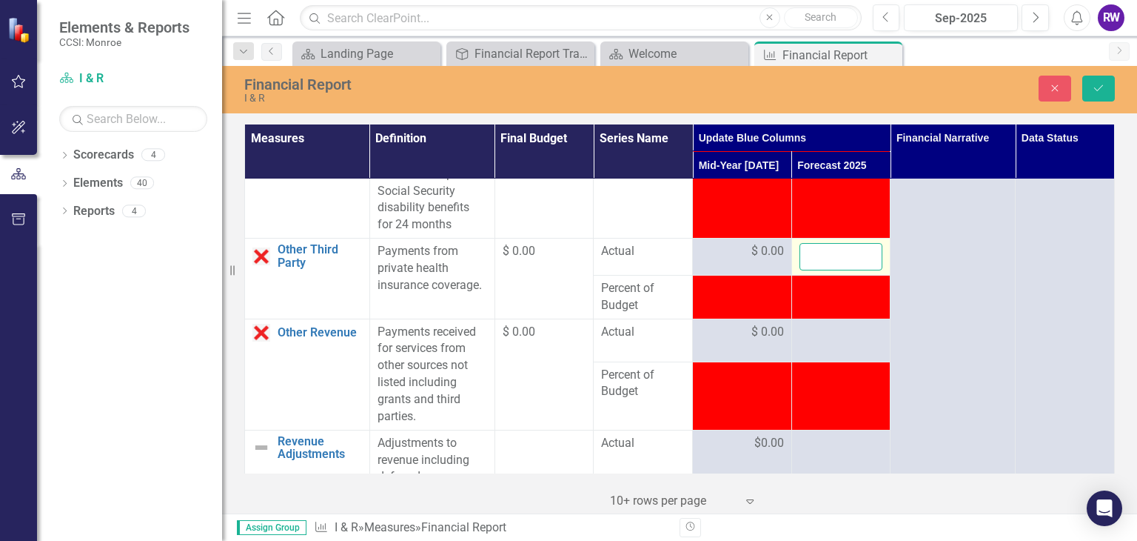
click at [830, 270] on input "number" at bounding box center [842, 256] width 84 height 27
type input "0"
click at [838, 341] on div at bounding box center [842, 333] width 84 height 18
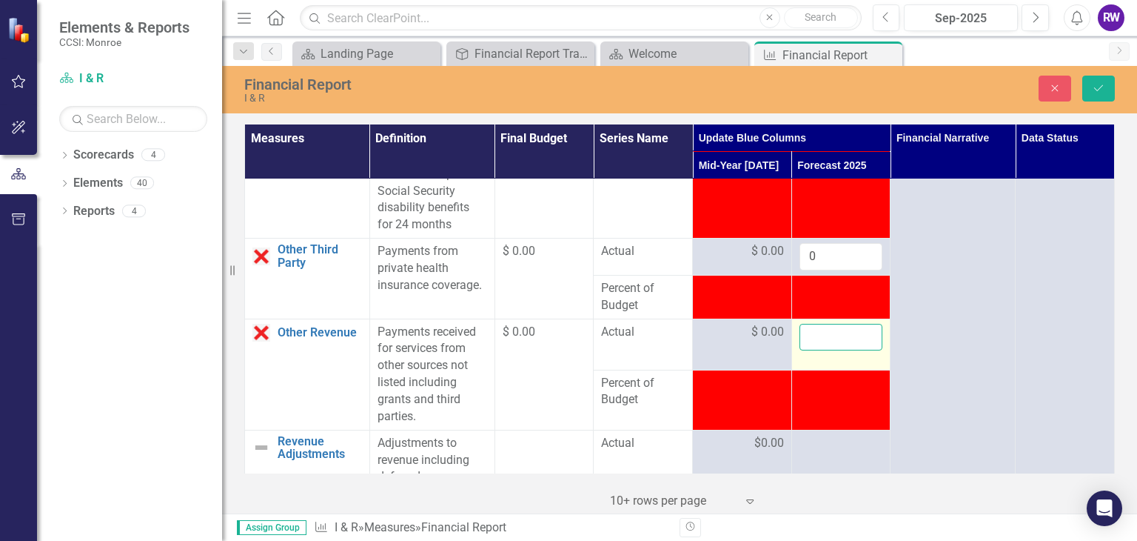
click at [838, 347] on input "number" at bounding box center [842, 337] width 84 height 27
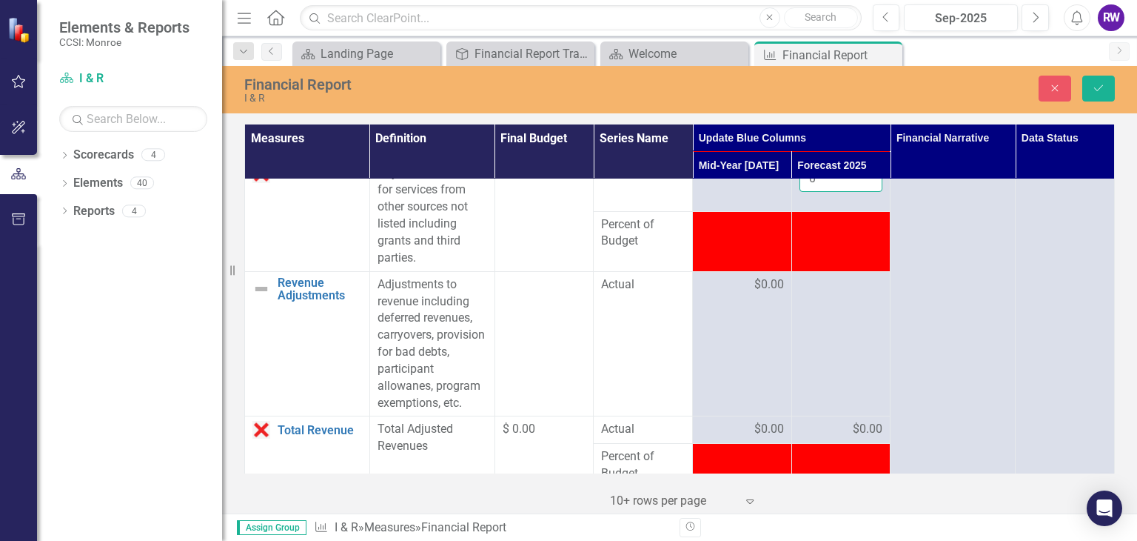
scroll to position [2240, 0]
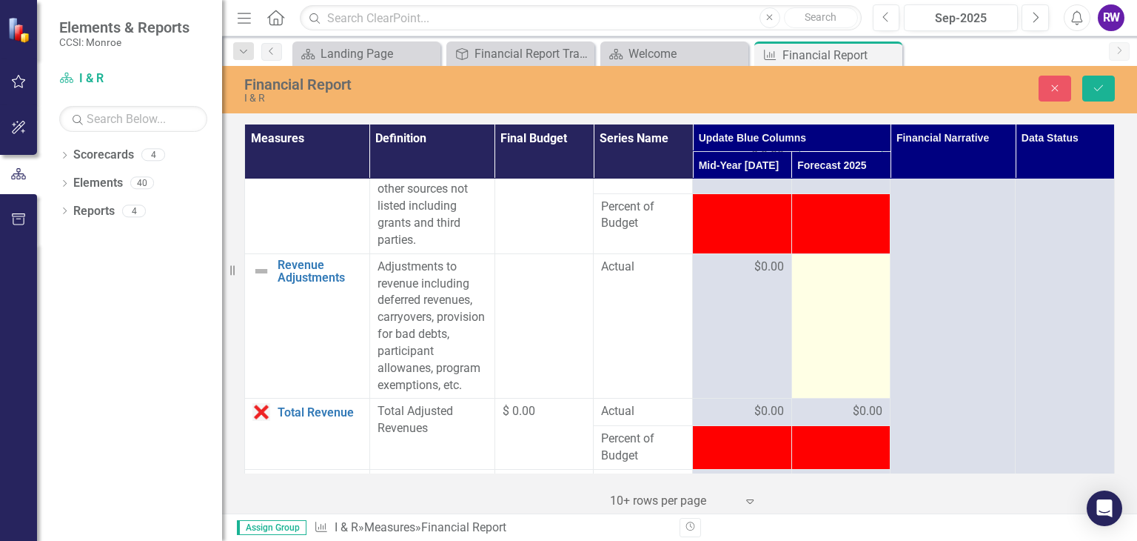
type input "0"
click at [862, 276] on div at bounding box center [842, 267] width 84 height 18
click at [838, 279] on input "number" at bounding box center [842, 271] width 84 height 27
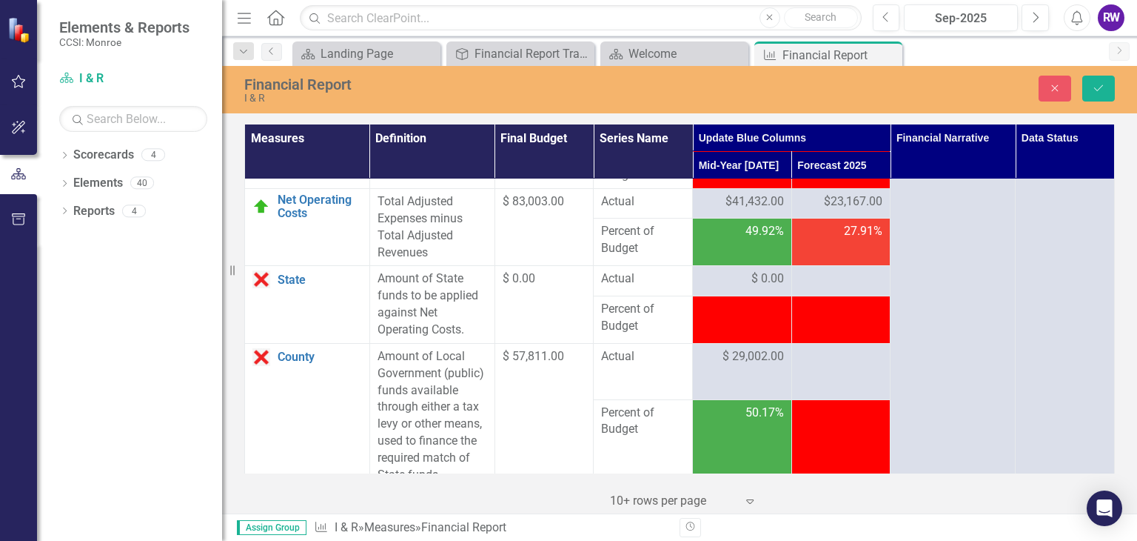
scroll to position [2497, 0]
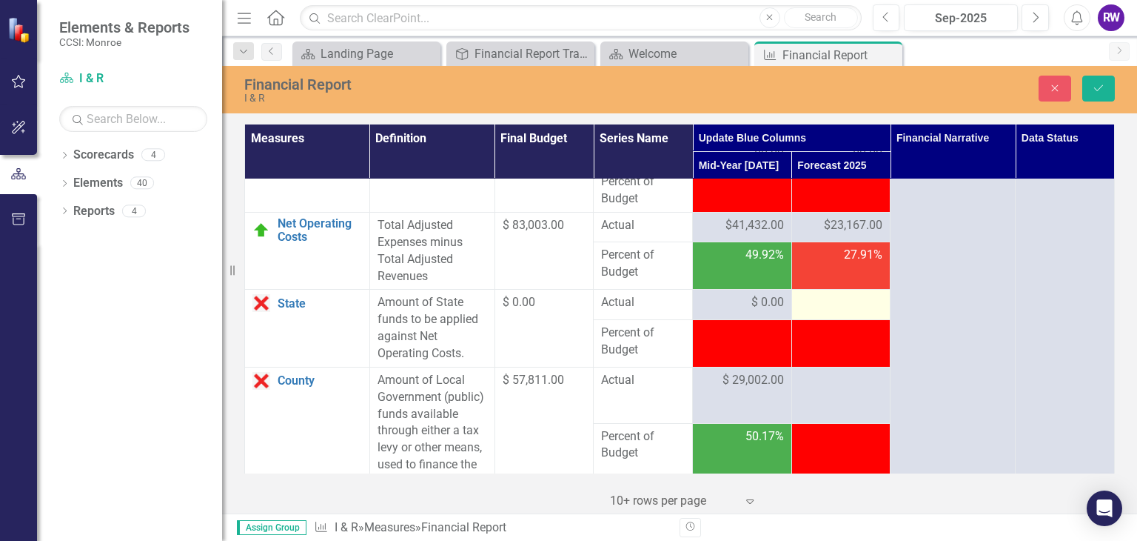
type input "0"
click at [828, 312] on div at bounding box center [842, 303] width 84 height 18
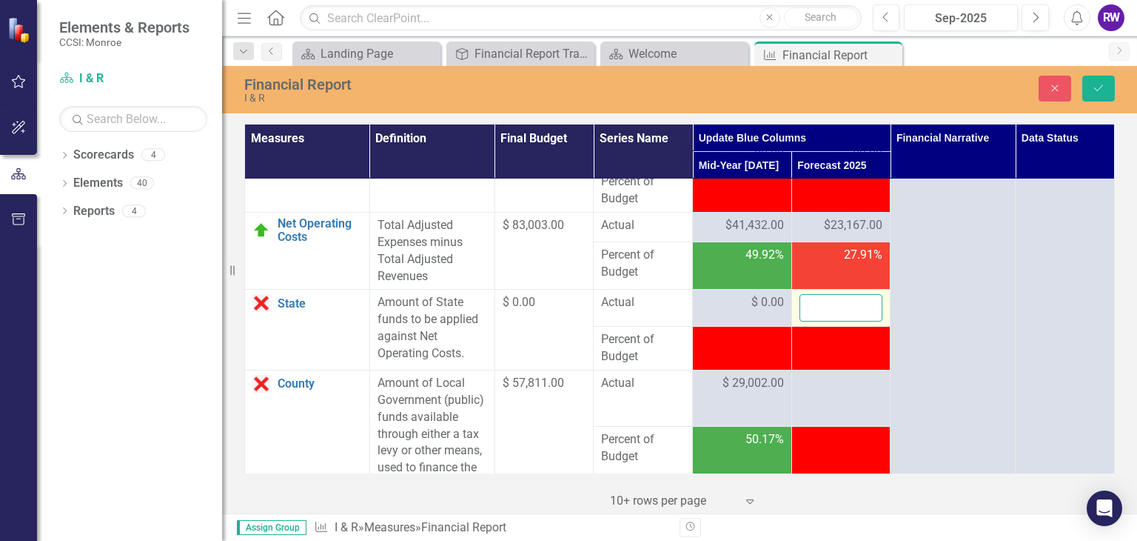
click at [828, 316] on input "number" at bounding box center [842, 307] width 84 height 27
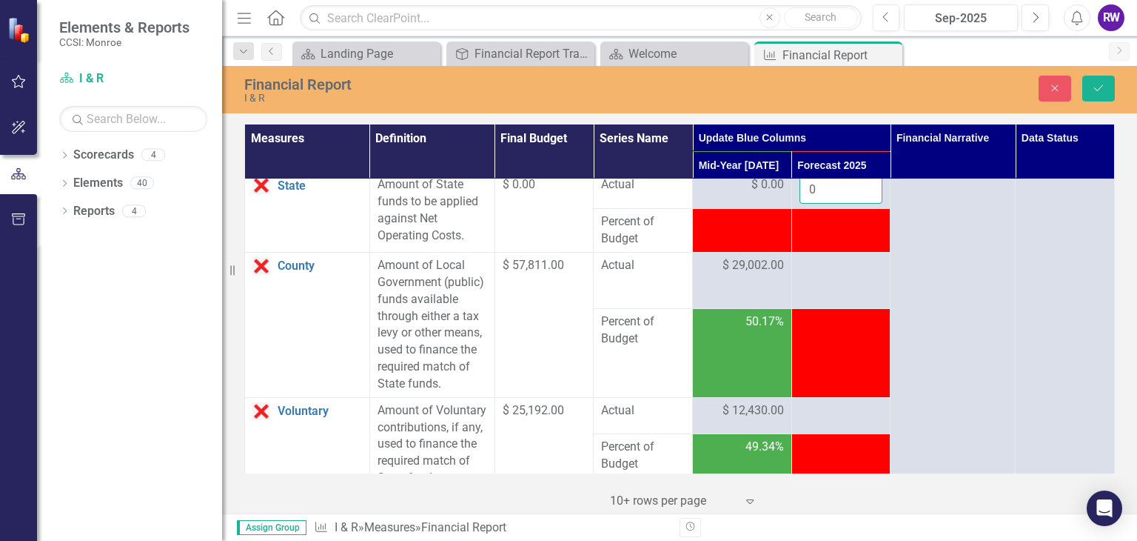
scroll to position [2633, 0]
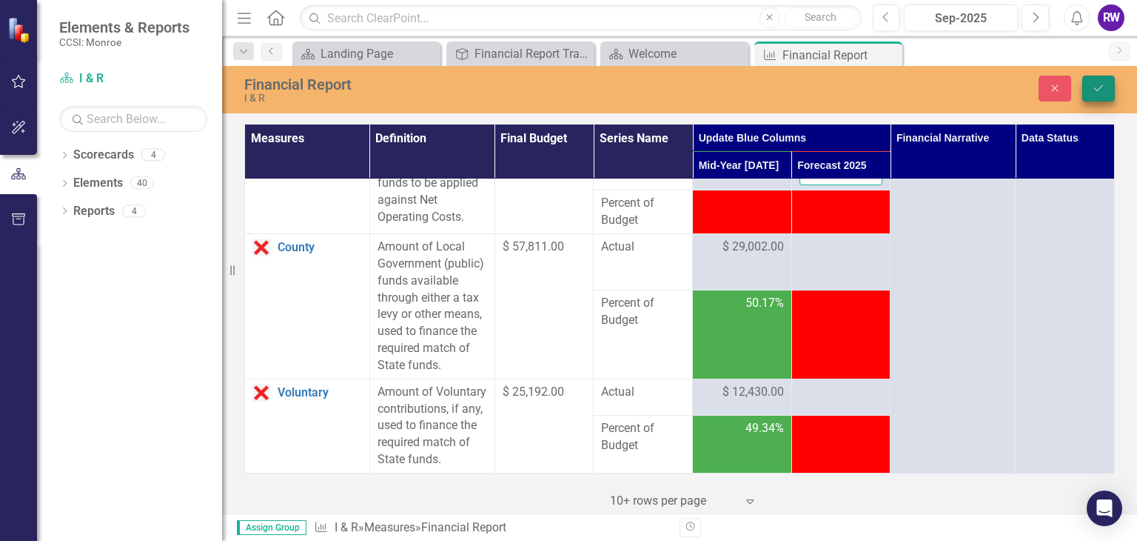
type input "0"
click at [1106, 87] on button "Save" at bounding box center [1099, 89] width 33 height 26
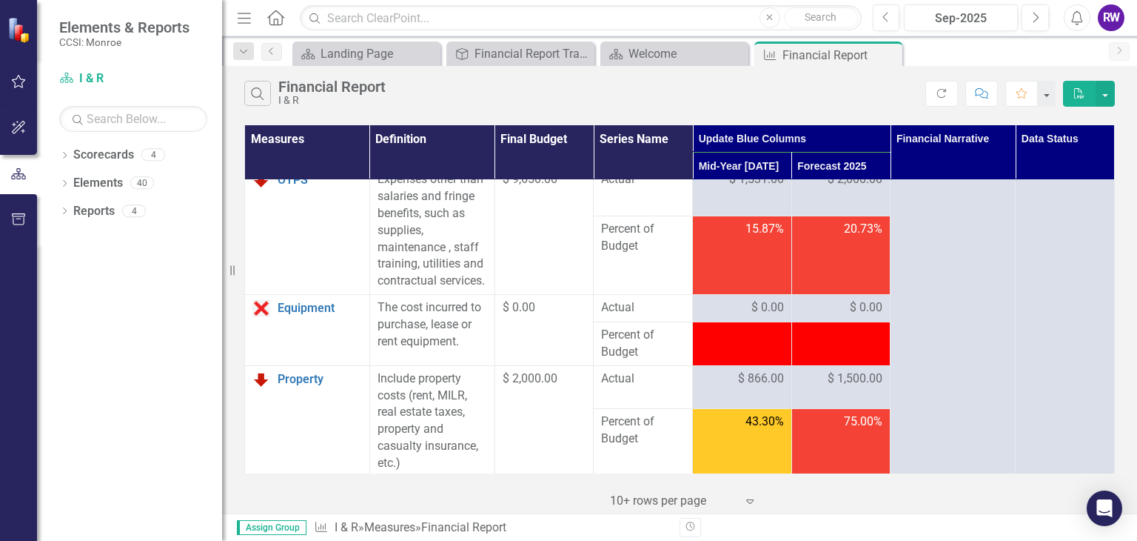
scroll to position [515, 0]
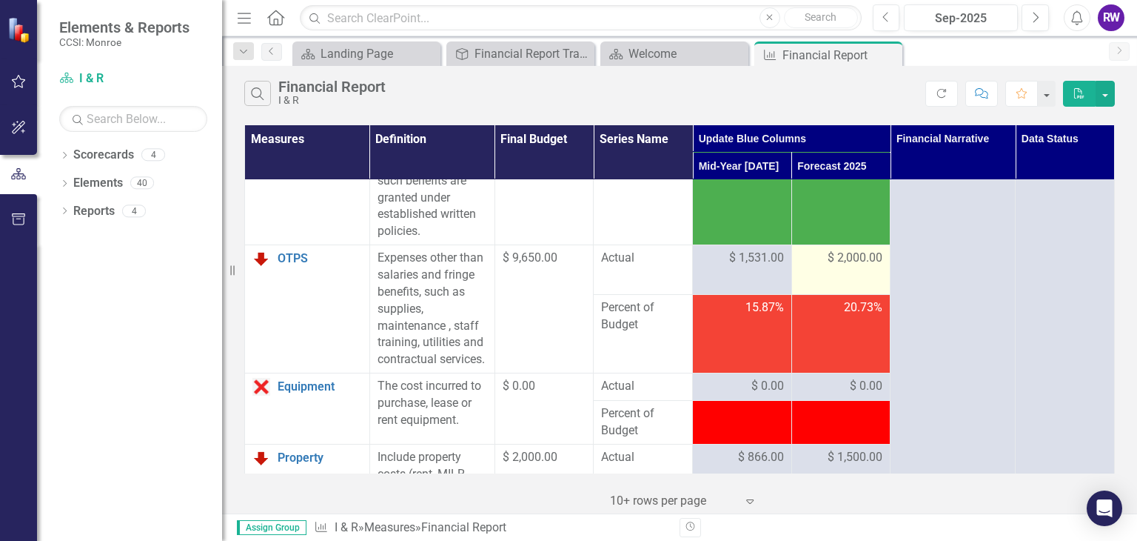
click at [847, 267] on span "$ 2,000.00" at bounding box center [855, 258] width 55 height 17
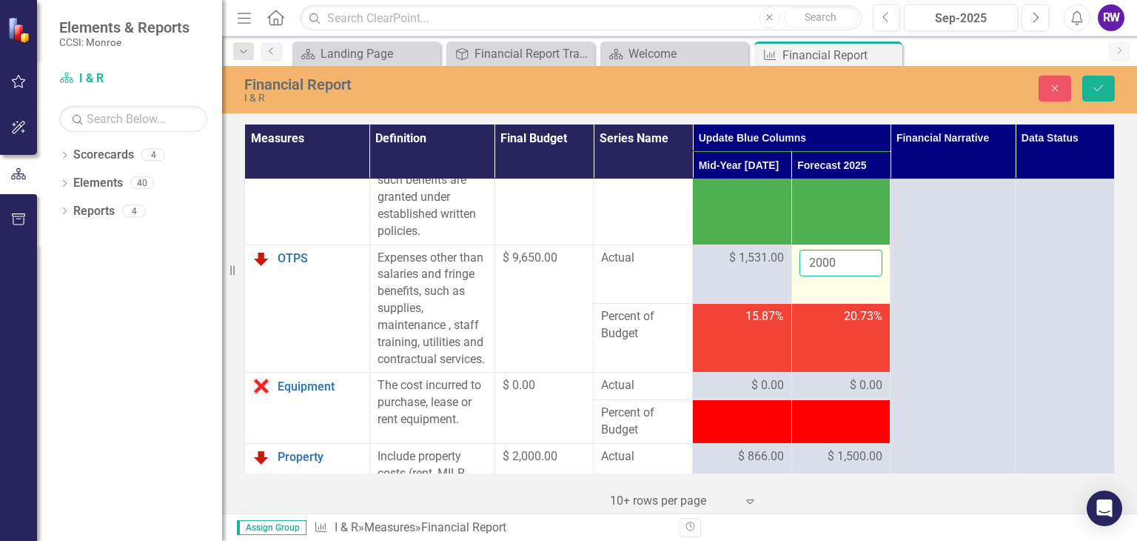
drag, startPoint x: 834, startPoint y: 280, endPoint x: 794, endPoint y: 285, distance: 40.3
click at [800, 277] on input "2000" at bounding box center [842, 263] width 84 height 27
type input "2"
type input "3000"
click at [1097, 92] on icon "Save" at bounding box center [1098, 88] width 13 height 10
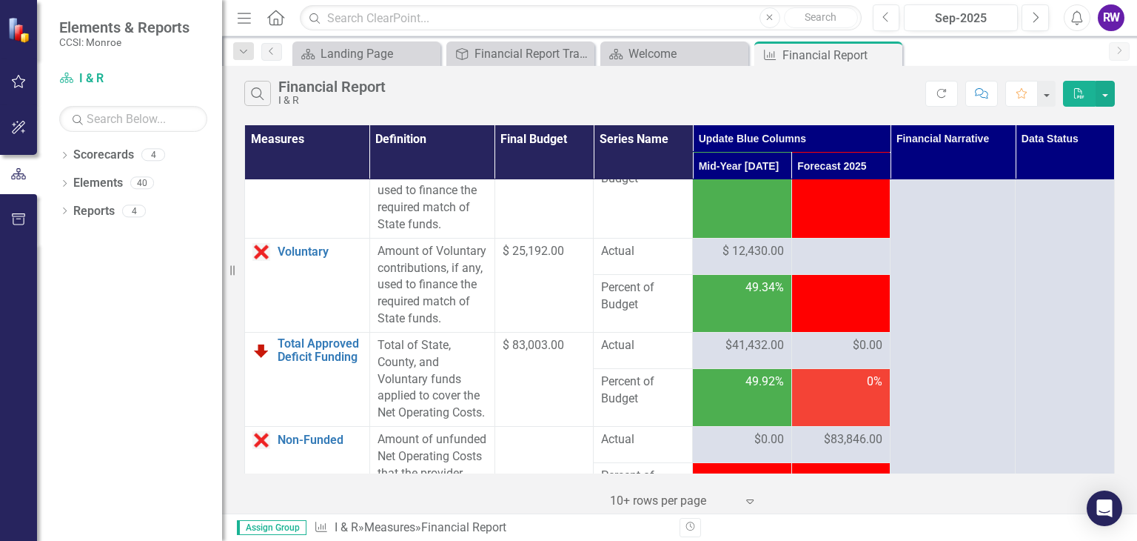
scroll to position [2438, 0]
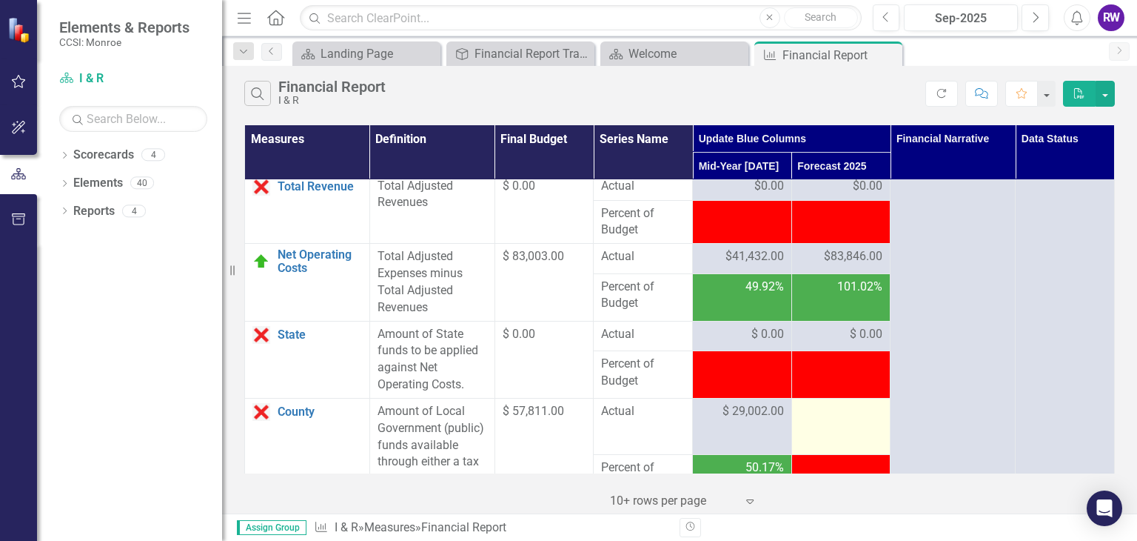
click at [826, 421] on div at bounding box center [842, 412] width 84 height 18
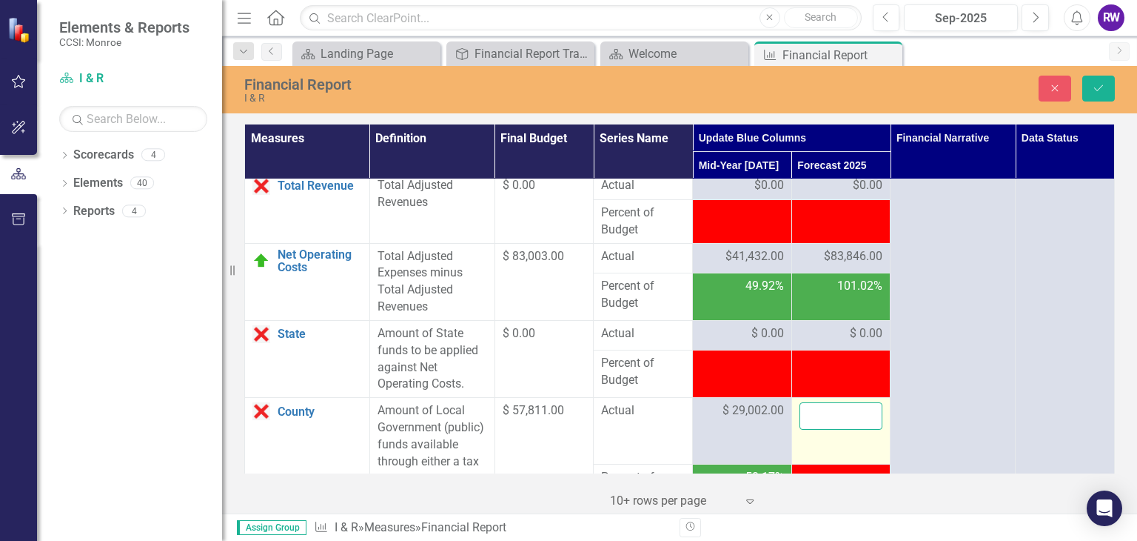
click at [826, 425] on input "number" at bounding box center [842, 415] width 84 height 27
type input "57811"
click at [1097, 92] on icon "Save" at bounding box center [1098, 88] width 13 height 10
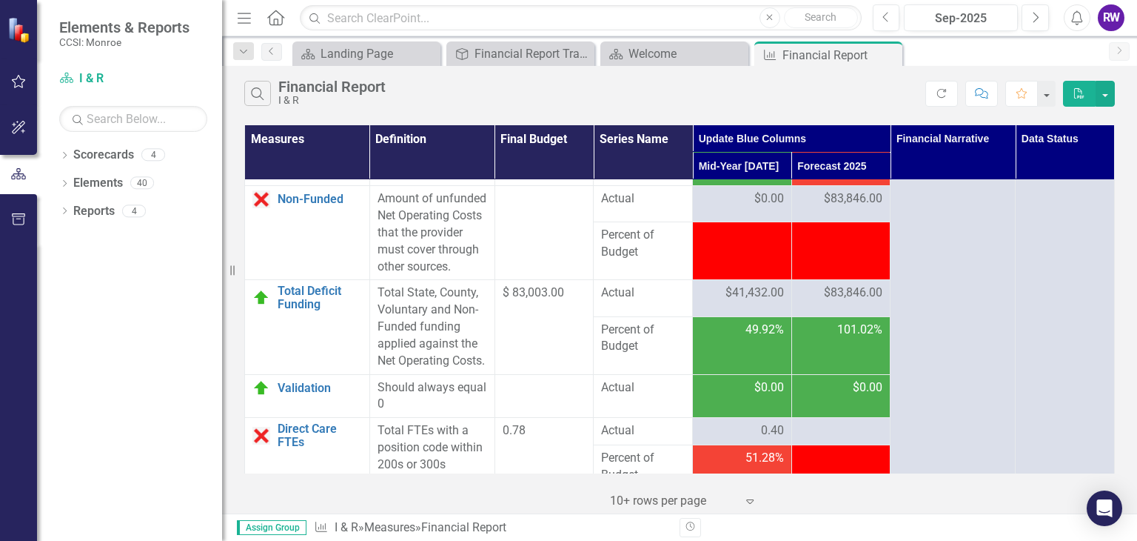
scroll to position [2679, 0]
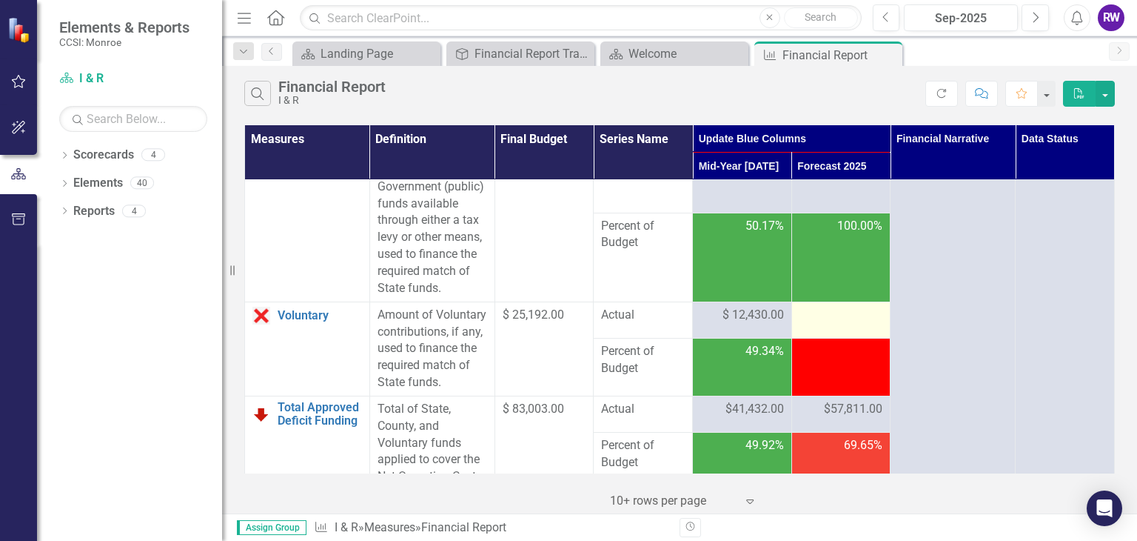
click at [851, 324] on div at bounding box center [842, 316] width 84 height 18
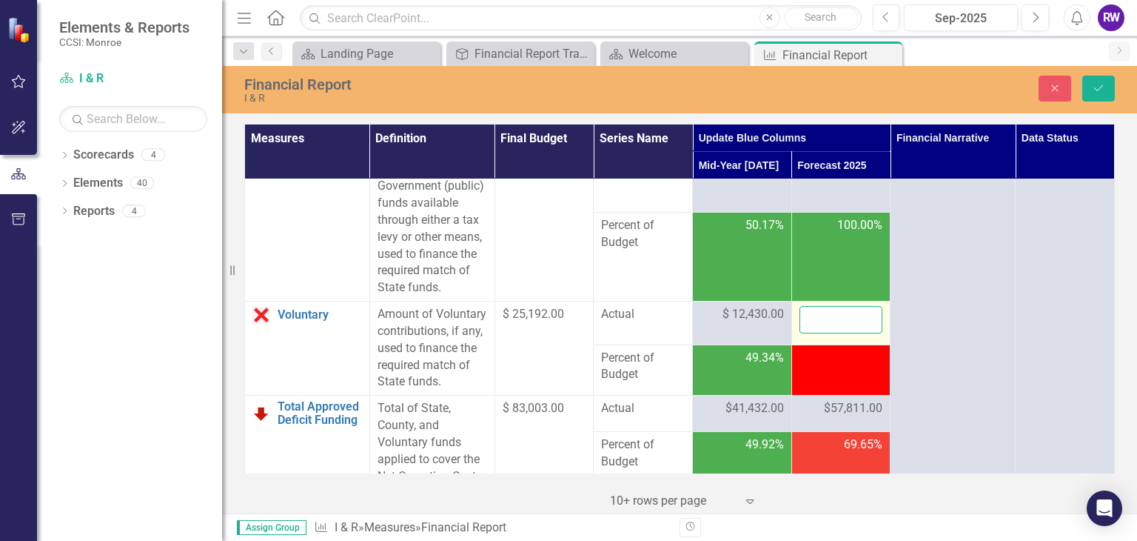
click at [835, 333] on input "number" at bounding box center [842, 319] width 84 height 27
type input "26035"
click at [1105, 93] on icon "Save" at bounding box center [1098, 88] width 13 height 10
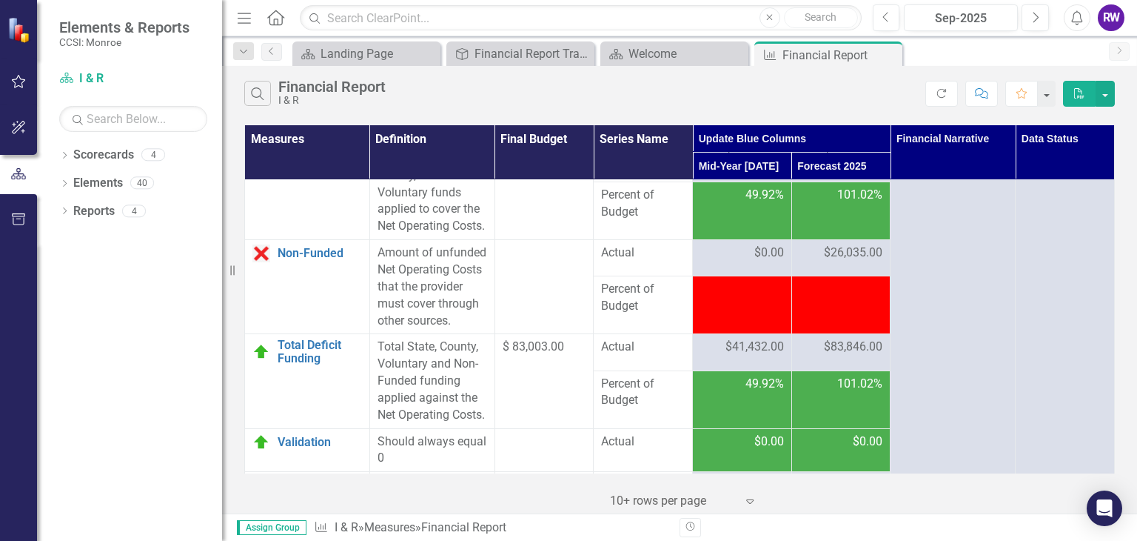
scroll to position [3008, 0]
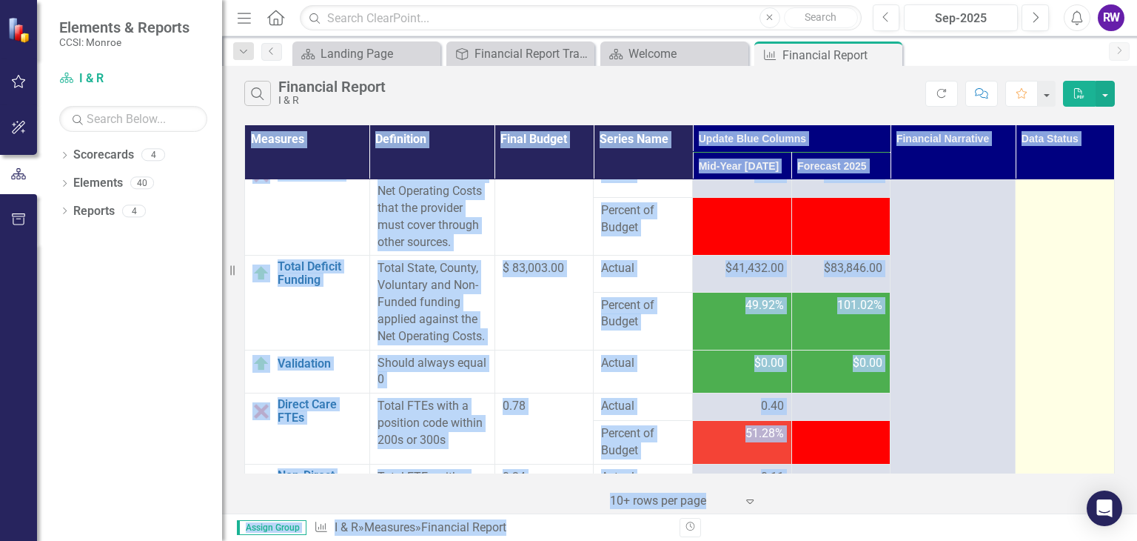
drag, startPoint x: 1114, startPoint y: 430, endPoint x: 1103, endPoint y: 473, distance: 44.4
click at [1106, 486] on div "Measures Definition Final Budget Series Name Update Blue Columns Financial Narr…" at bounding box center [679, 317] width 915 height 392
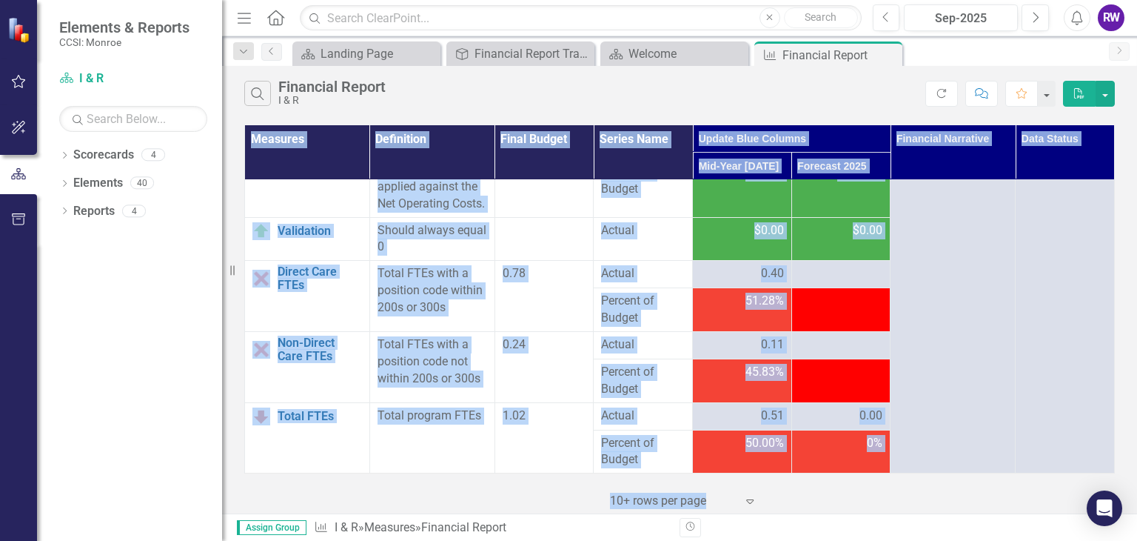
scroll to position [3220, 0]
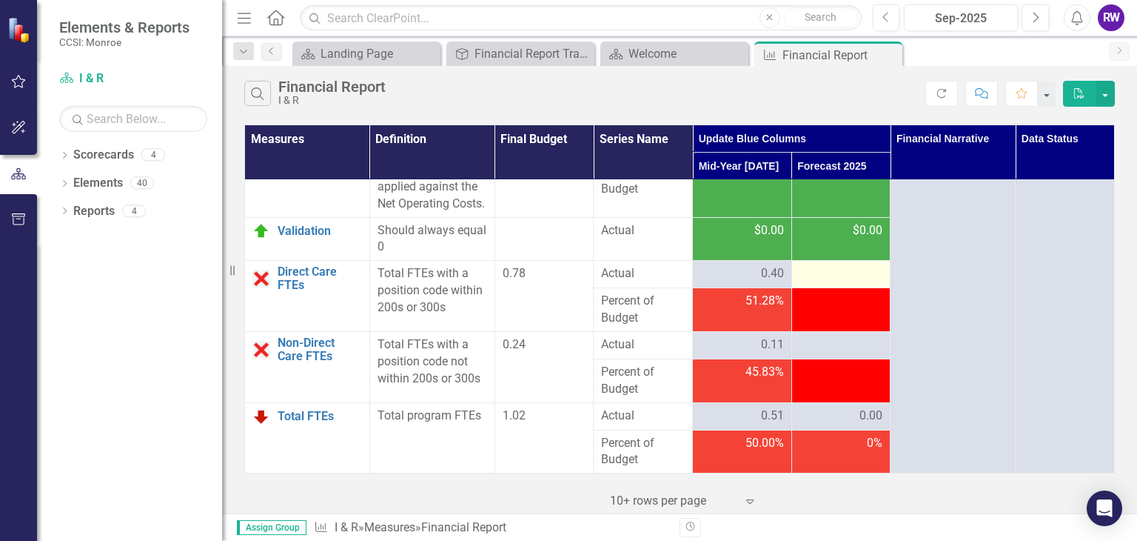
click at [840, 276] on div at bounding box center [842, 274] width 84 height 18
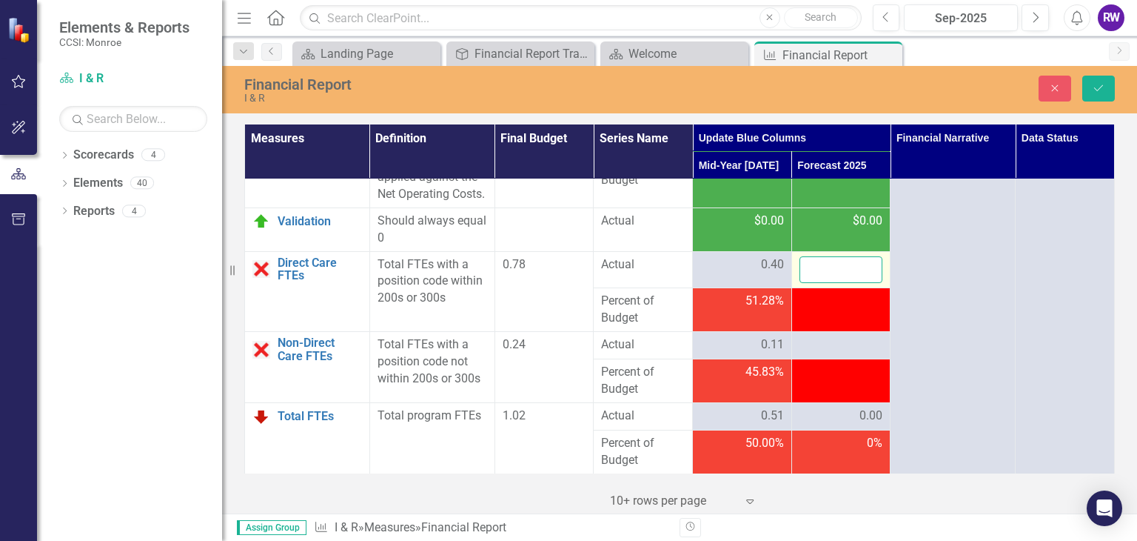
click at [840, 276] on input "number" at bounding box center [842, 269] width 84 height 27
type input ".85"
click at [829, 350] on div at bounding box center [842, 345] width 84 height 18
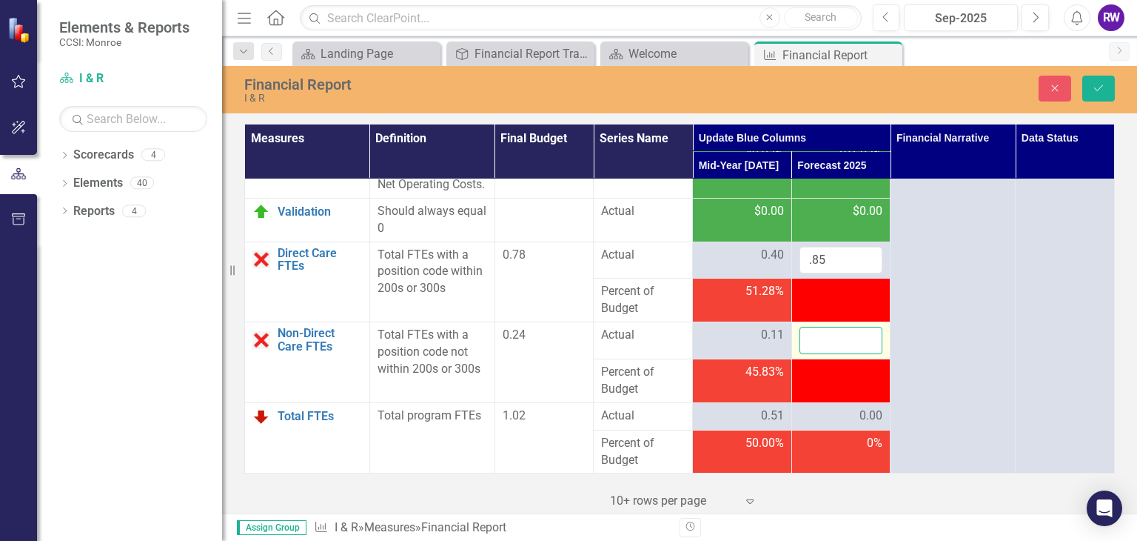
click at [829, 350] on input "number" at bounding box center [842, 340] width 84 height 27
type input ".25"
click at [1093, 96] on button "Save" at bounding box center [1099, 89] width 33 height 26
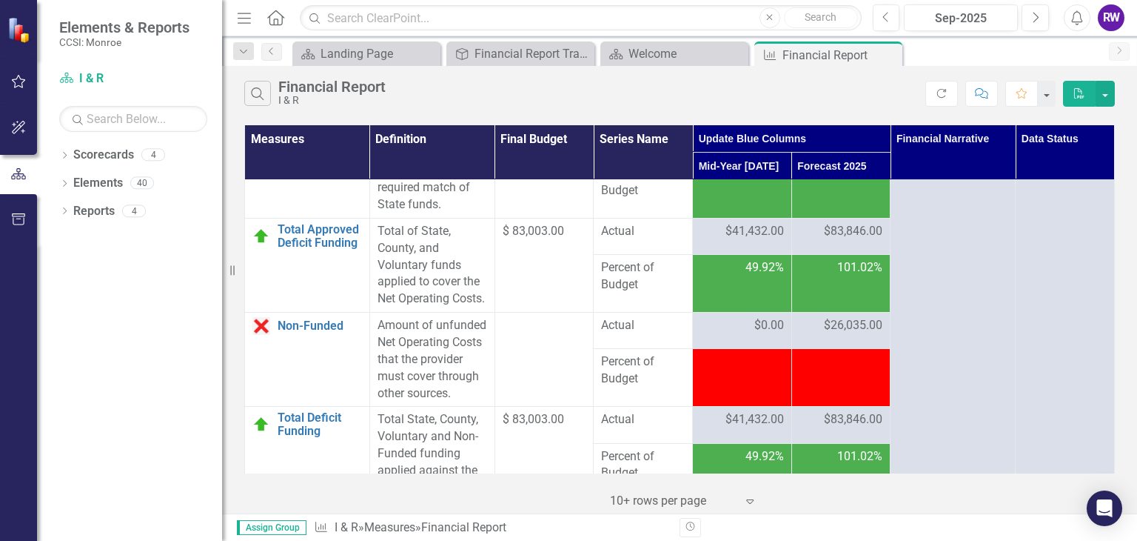
scroll to position [2863, 0]
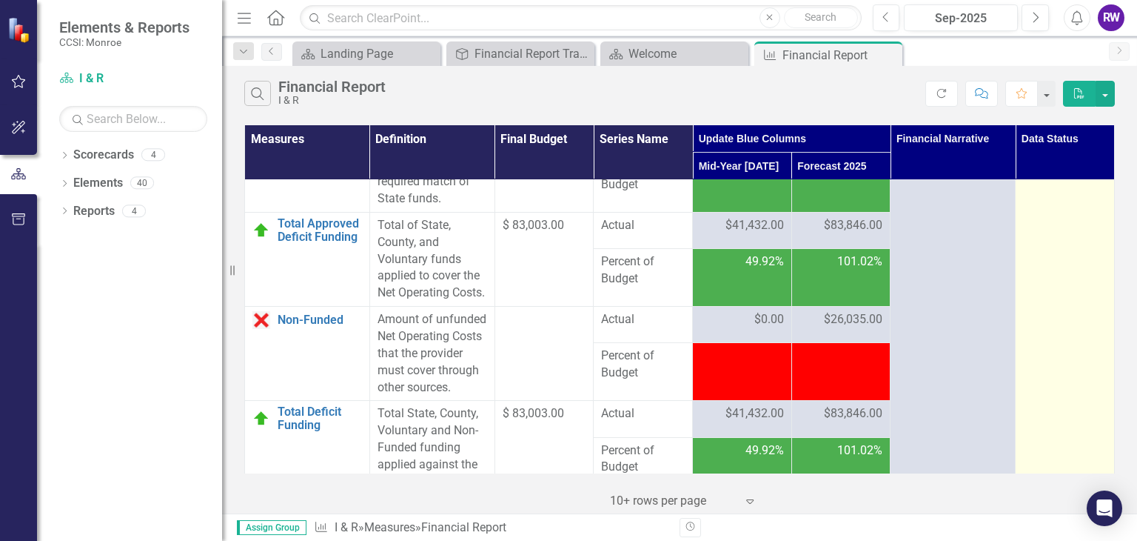
drag, startPoint x: 1042, startPoint y: 454, endPoint x: 1031, endPoint y: 461, distance: 13.3
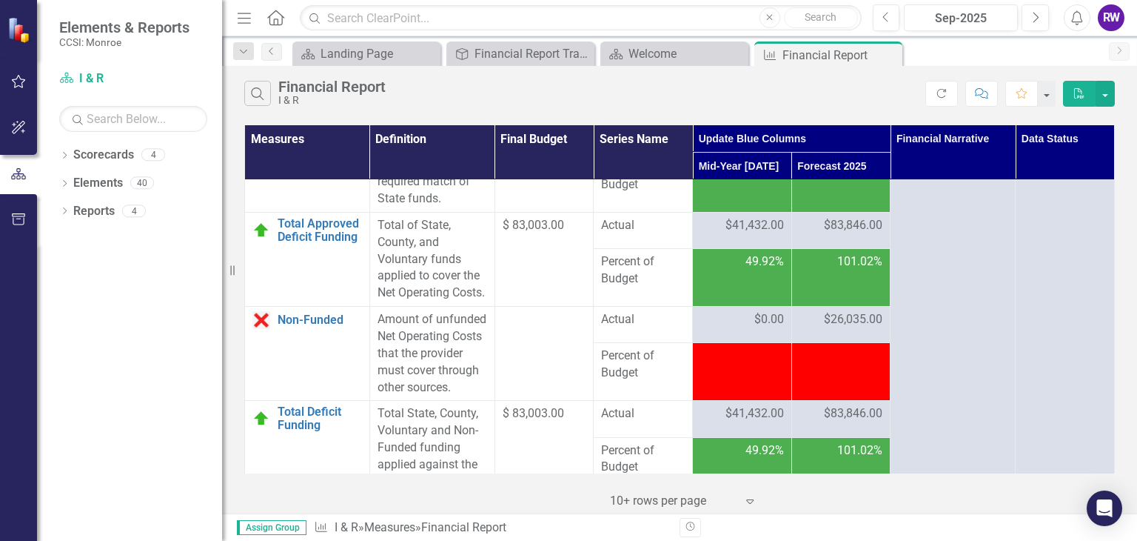
click at [838, 519] on div "Revision History" at bounding box center [1123, 527] width 886 height 19
click at [860, 328] on span "$26,035.00" at bounding box center [853, 319] width 59 height 17
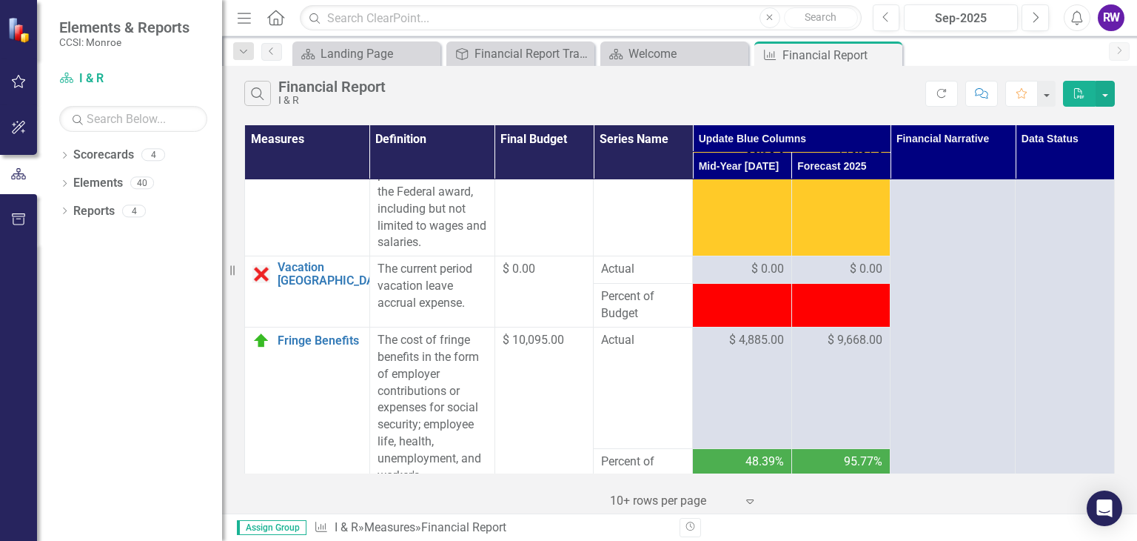
scroll to position [0, 0]
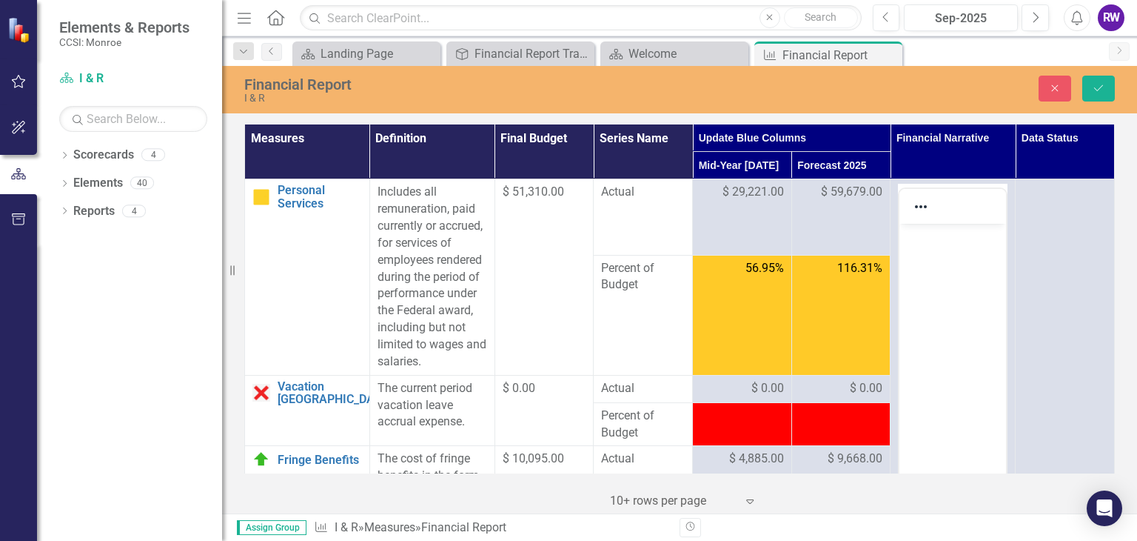
click at [940, 215] on div at bounding box center [953, 206] width 107 height 29
click at [947, 252] on body "Rich Text Area. Press ALT-0 for help." at bounding box center [953, 335] width 107 height 222
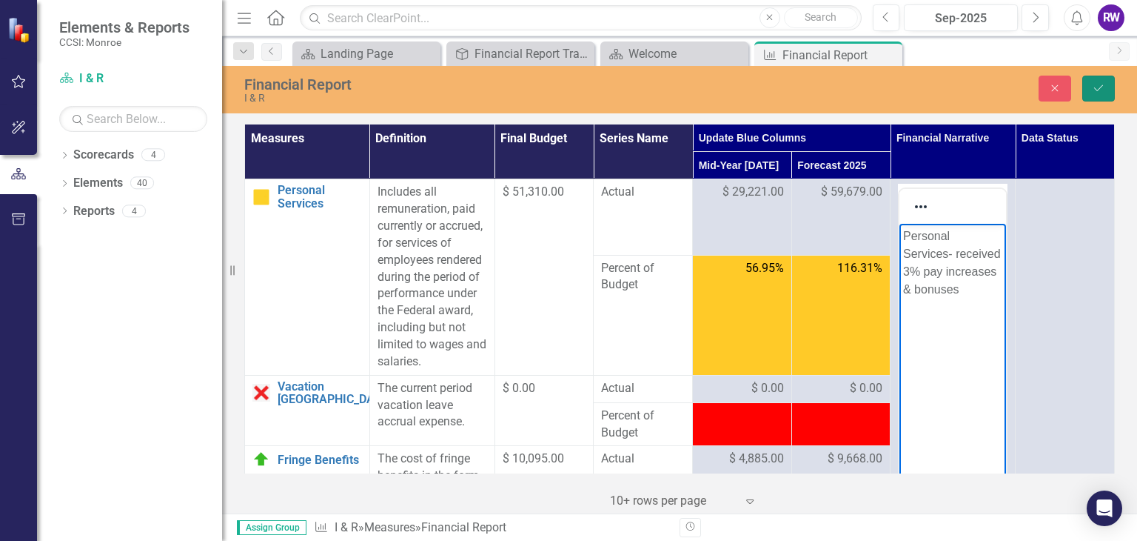
click at [1102, 90] on icon "Save" at bounding box center [1098, 88] width 13 height 10
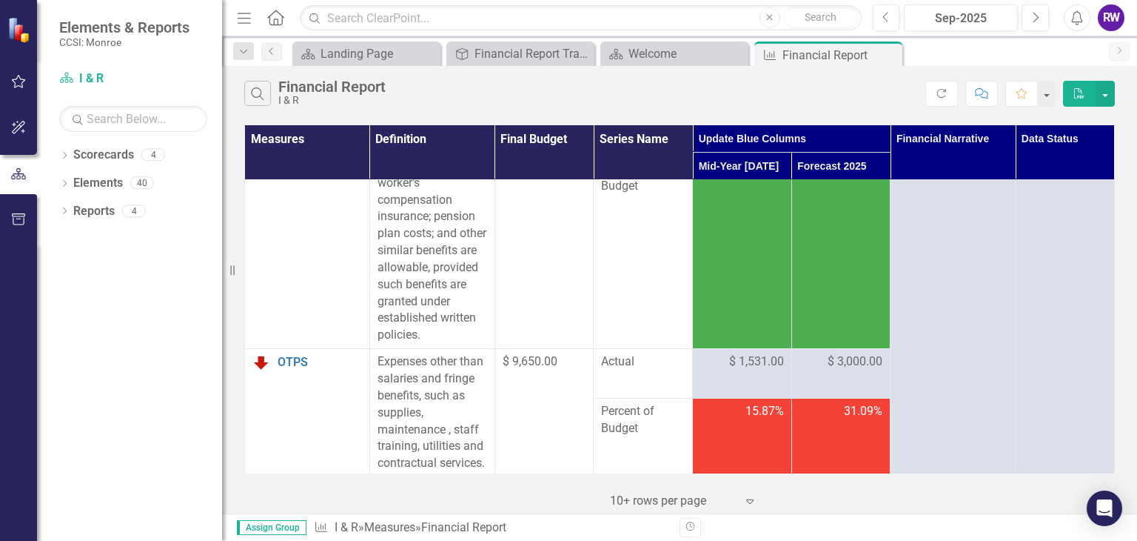
scroll to position [418, 0]
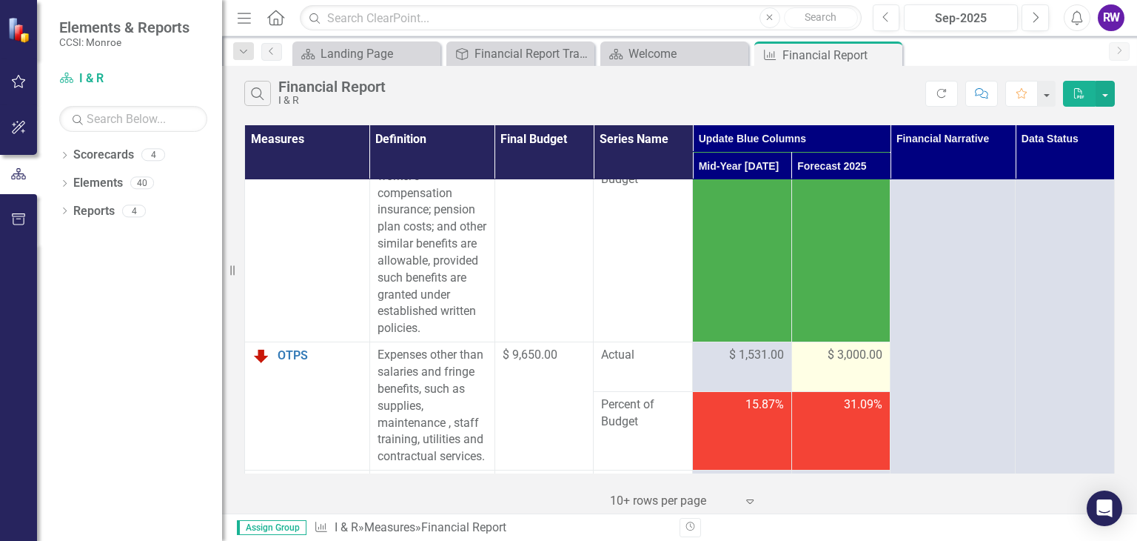
click at [832, 364] on span "$ 3,000.00" at bounding box center [855, 355] width 55 height 17
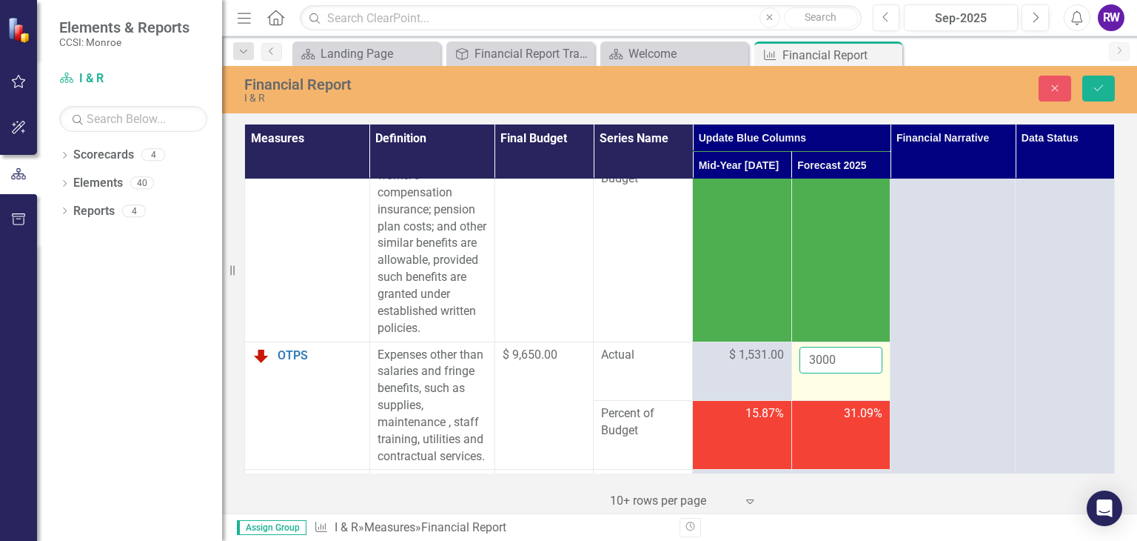
click at [805, 374] on input "3000" at bounding box center [842, 360] width 84 height 27
type input "7000"
click at [1094, 97] on button "Save" at bounding box center [1099, 89] width 33 height 26
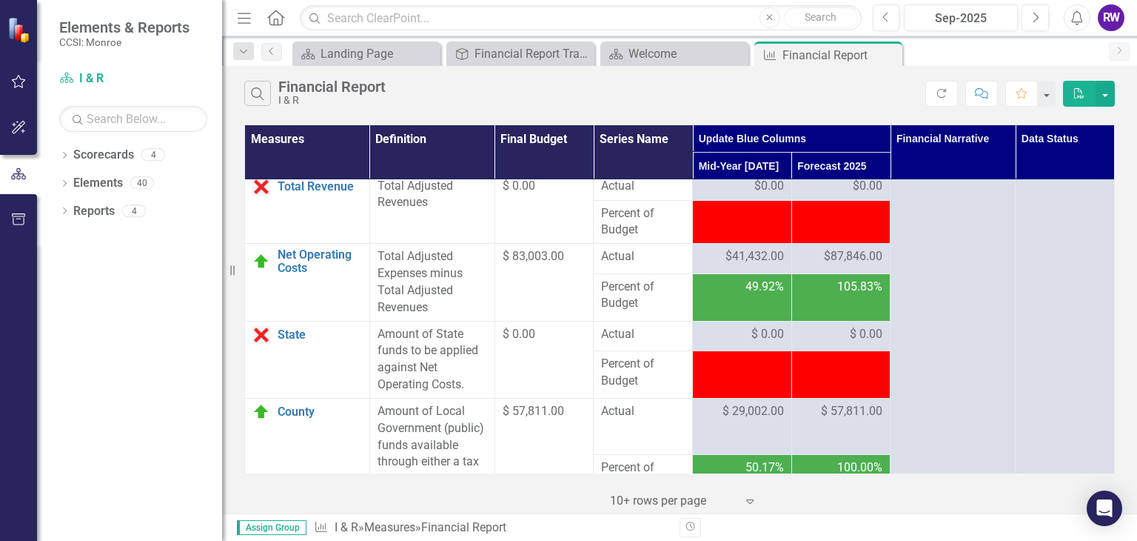
scroll to position [2743, 0]
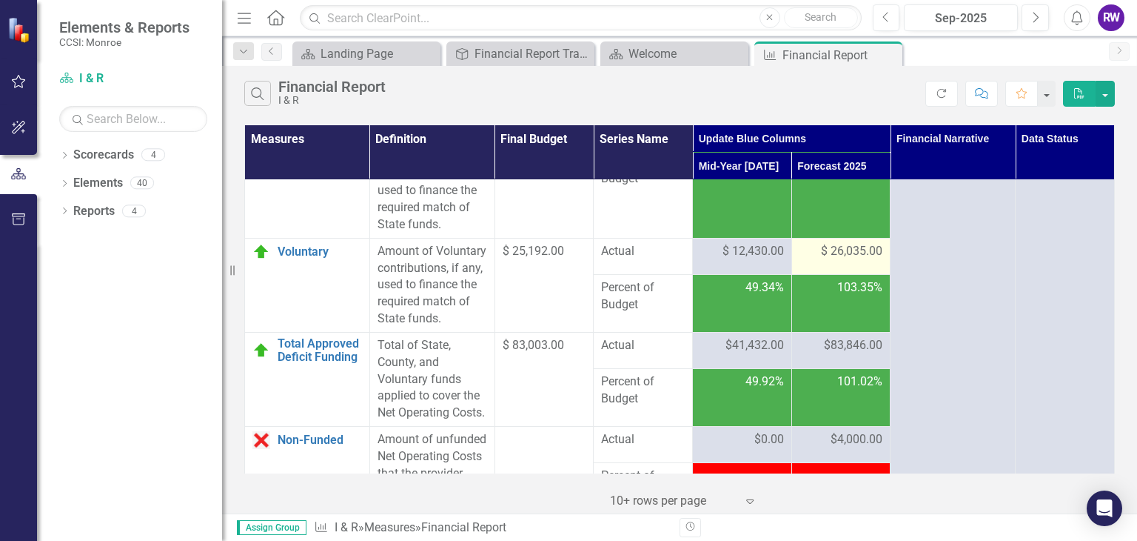
click at [837, 260] on span "$ 26,035.00" at bounding box center [851, 251] width 61 height 17
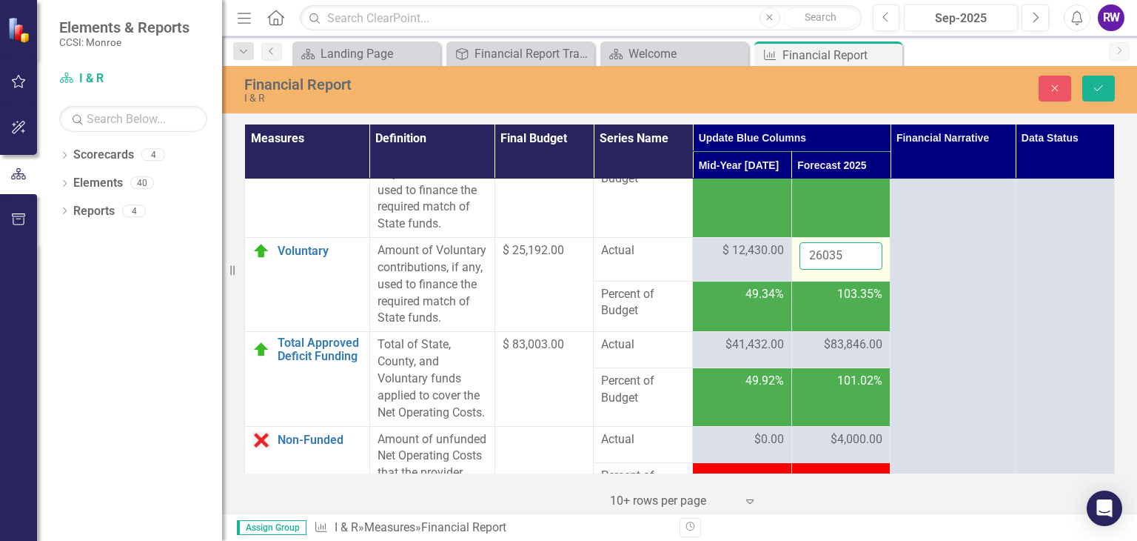
click at [814, 269] on input "26035" at bounding box center [842, 255] width 84 height 27
click at [814, 270] on input "26035" at bounding box center [842, 255] width 84 height 27
drag, startPoint x: 814, startPoint y: 270, endPoint x: 800, endPoint y: 273, distance: 14.4
click at [800, 270] on input "26035" at bounding box center [842, 255] width 84 height 27
type input "30035"
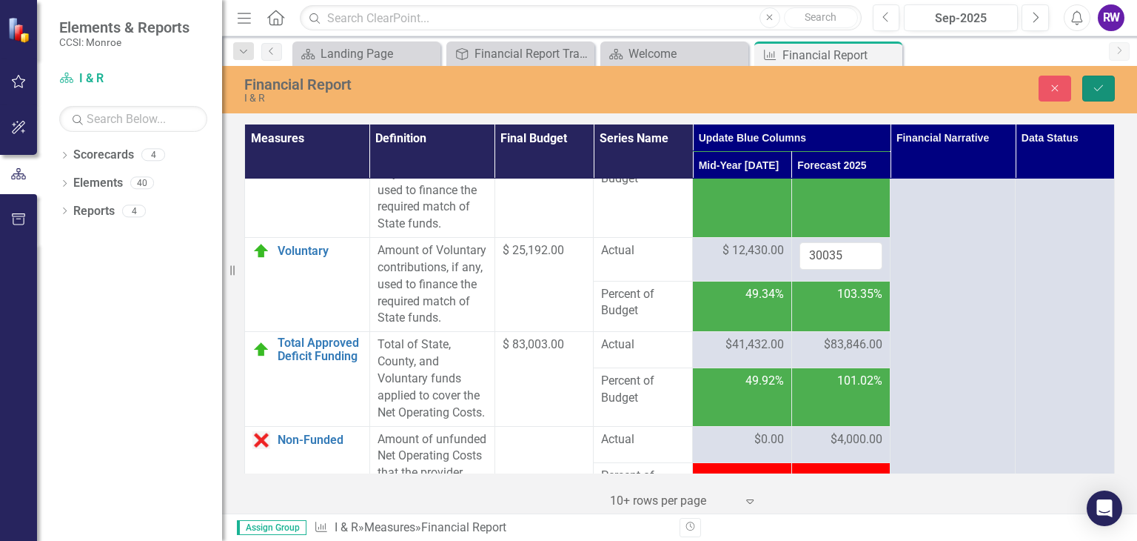
click at [1108, 83] on button "Save" at bounding box center [1099, 89] width 33 height 26
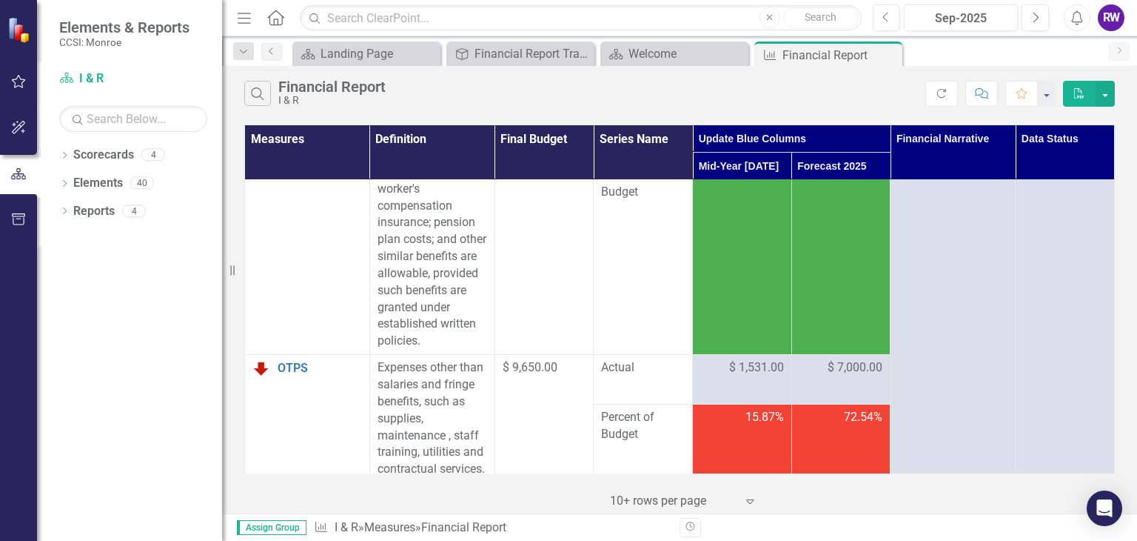
scroll to position [370, 0]
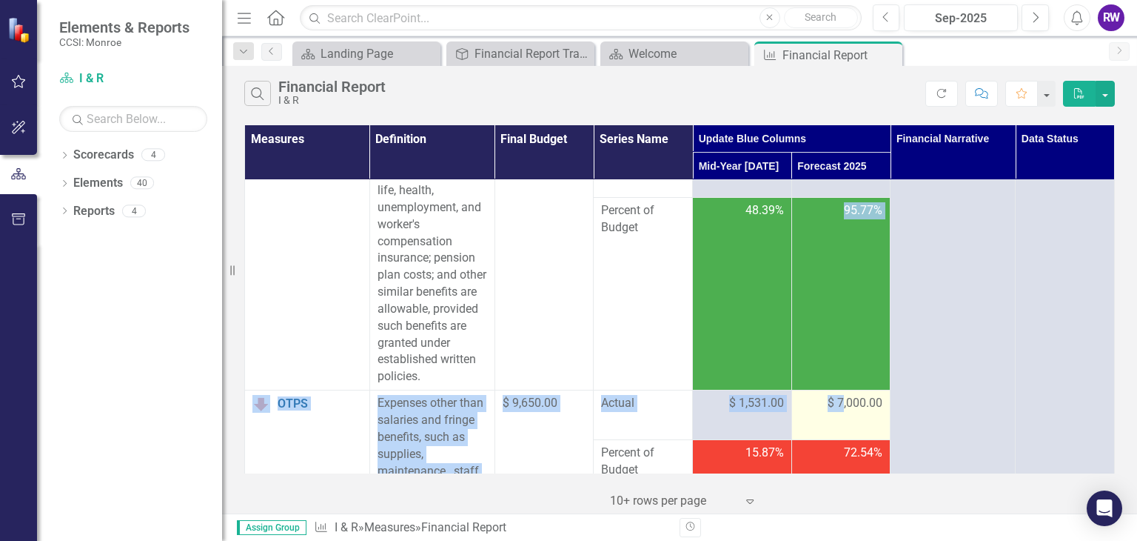
drag, startPoint x: 818, startPoint y: 375, endPoint x: 835, endPoint y: 430, distance: 58.1
click at [838, 412] on span "$ 7,000.00" at bounding box center [855, 403] width 55 height 17
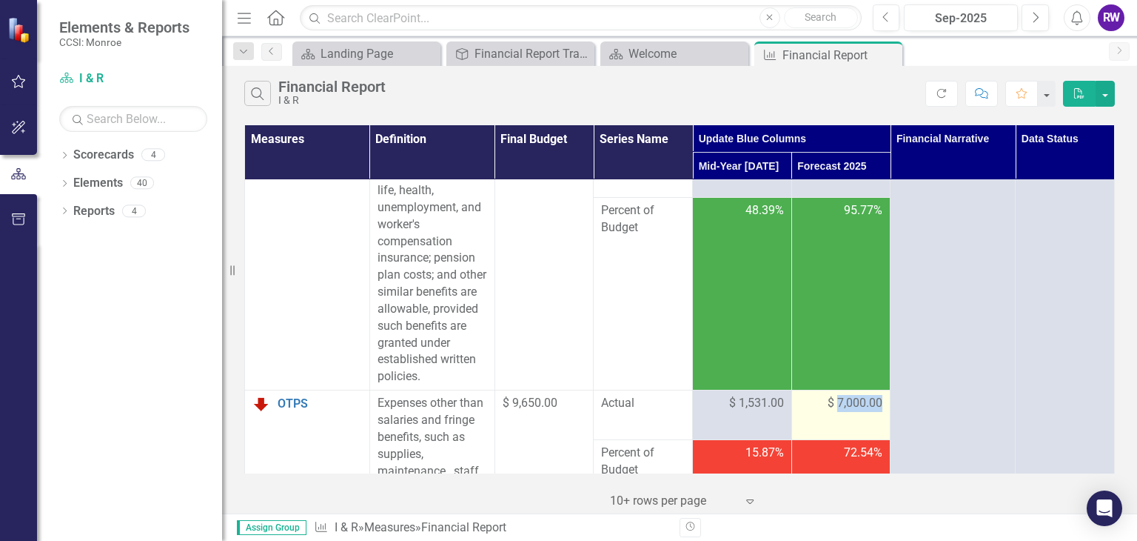
click at [838, 412] on span "$ 7,000.00" at bounding box center [855, 403] width 55 height 17
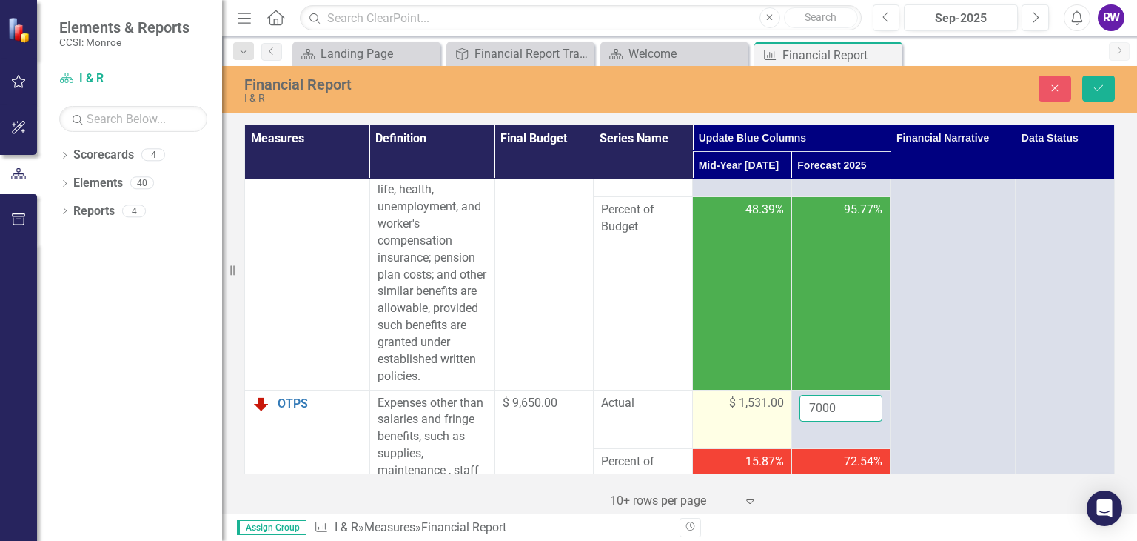
drag, startPoint x: 835, startPoint y: 430, endPoint x: 777, endPoint y: 455, distance: 63.0
click at [792, 431] on td "7000" at bounding box center [841, 419] width 99 height 59
type input "8700"
click at [1104, 84] on icon "Save" at bounding box center [1098, 88] width 13 height 10
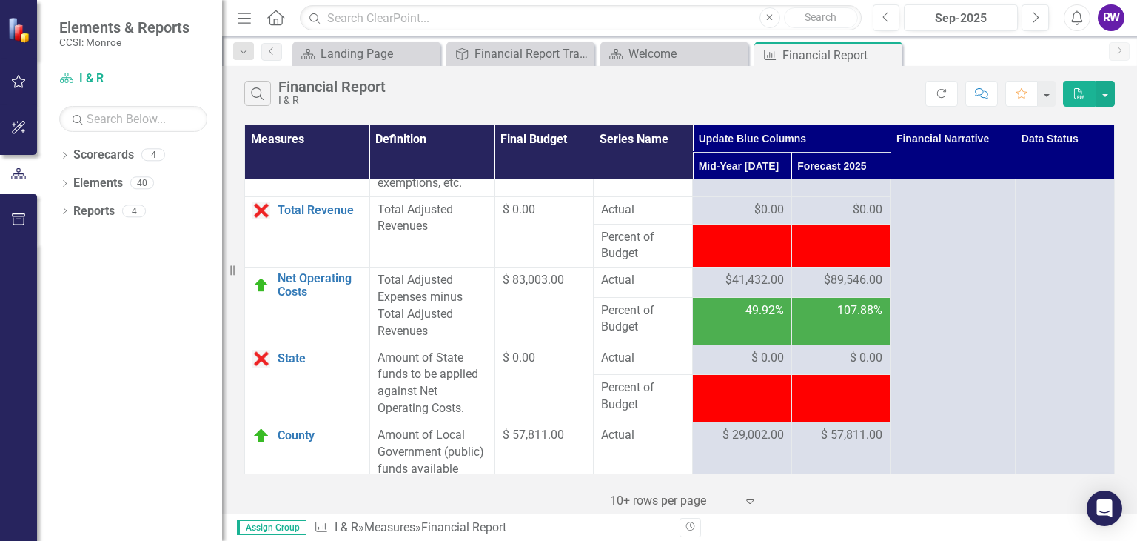
scroll to position [2719, 0]
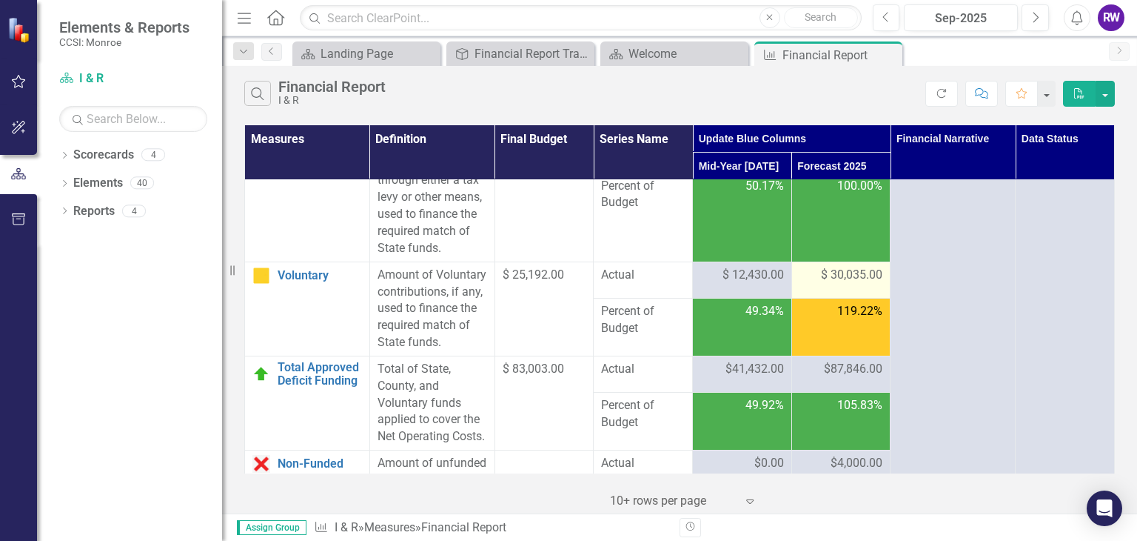
click at [855, 284] on span "$ 30,035.00" at bounding box center [851, 275] width 61 height 17
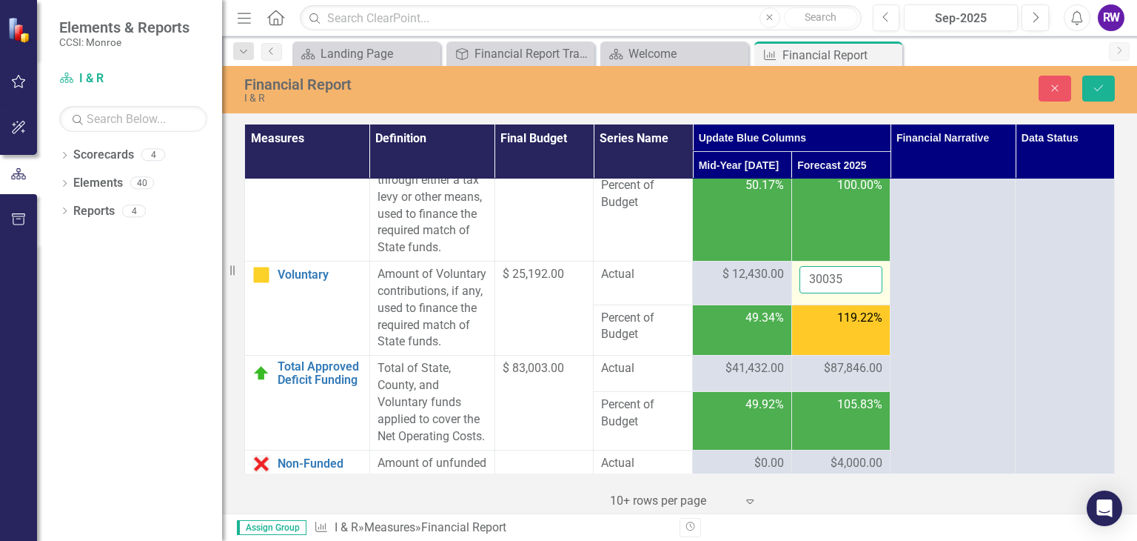
click at [833, 293] on input "30035" at bounding box center [842, 279] width 84 height 27
drag, startPoint x: 833, startPoint y: 297, endPoint x: 794, endPoint y: 315, distance: 43.1
click at [800, 293] on input "30035" at bounding box center [842, 279] width 84 height 27
type input "31735"
click at [1093, 93] on icon "Save" at bounding box center [1098, 88] width 13 height 10
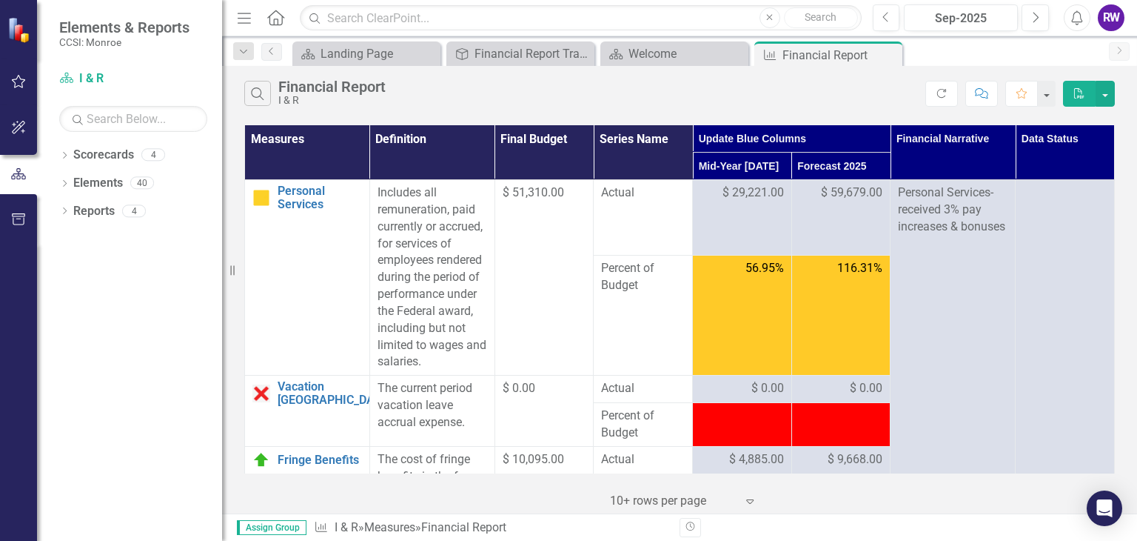
click at [1118, 449] on div "Measures Definition Final Budget Series Name Update Blue Columns Financial Narr…" at bounding box center [679, 317] width 915 height 392
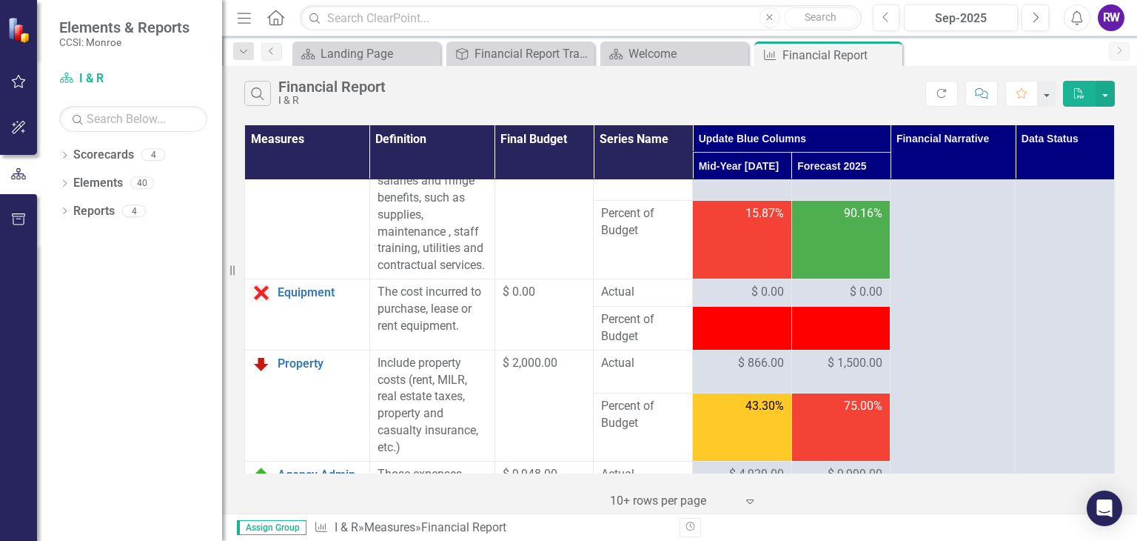
scroll to position [915, 0]
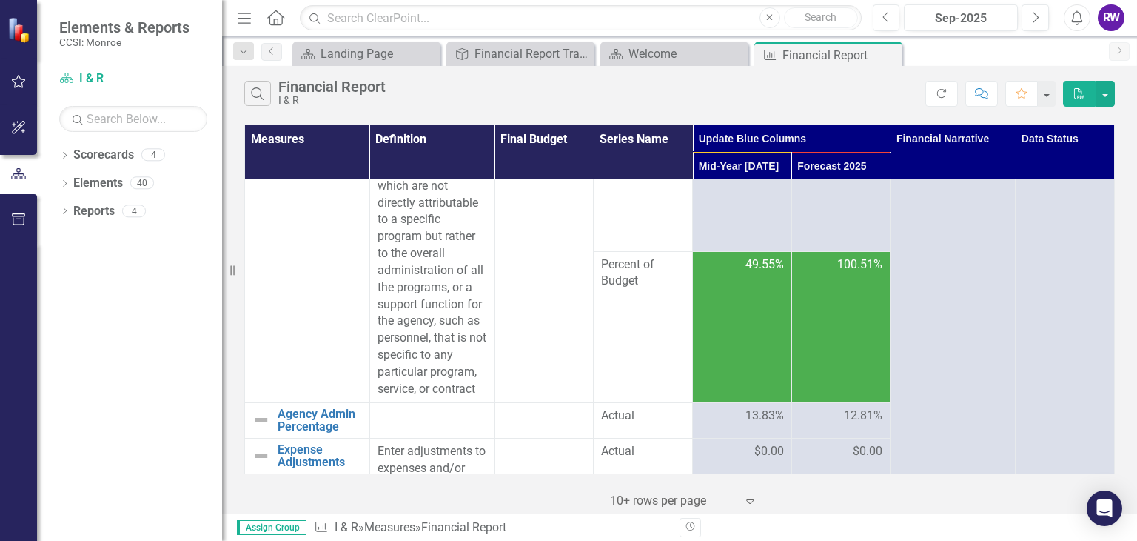
click at [1118, 452] on div "Measures Definition Final Budget Series Name Update Blue Columns Financial Narr…" at bounding box center [679, 317] width 915 height 392
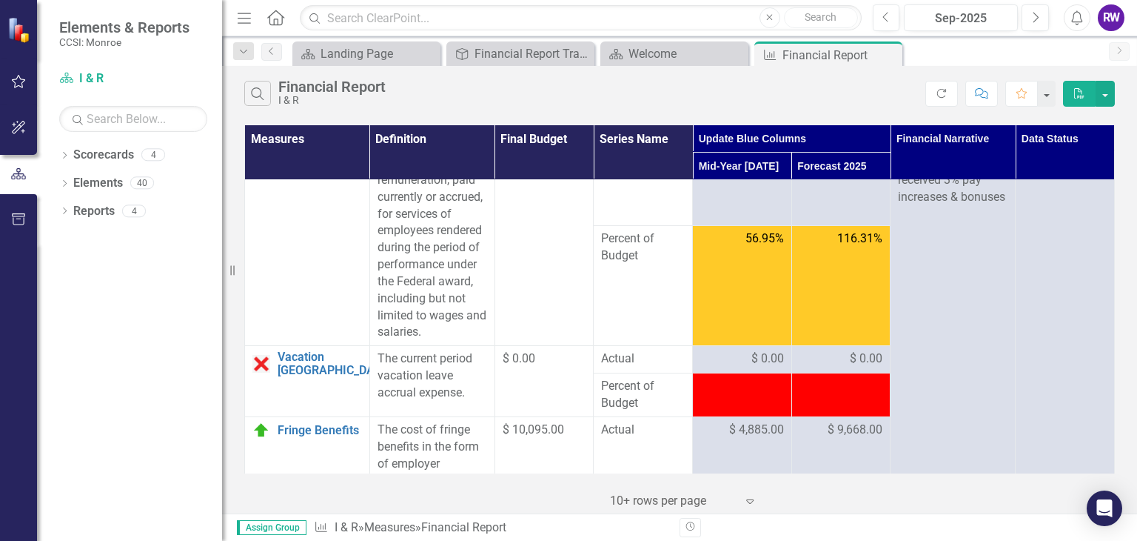
scroll to position [0, 0]
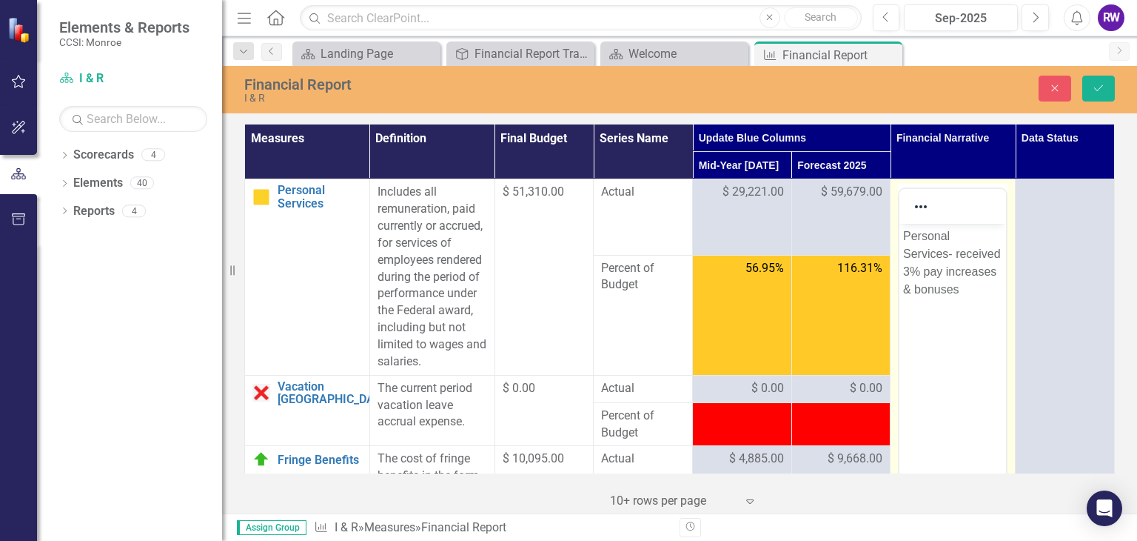
click at [974, 294] on p "Personal Services- received 3% pay increases & bonuses" at bounding box center [952, 262] width 99 height 71
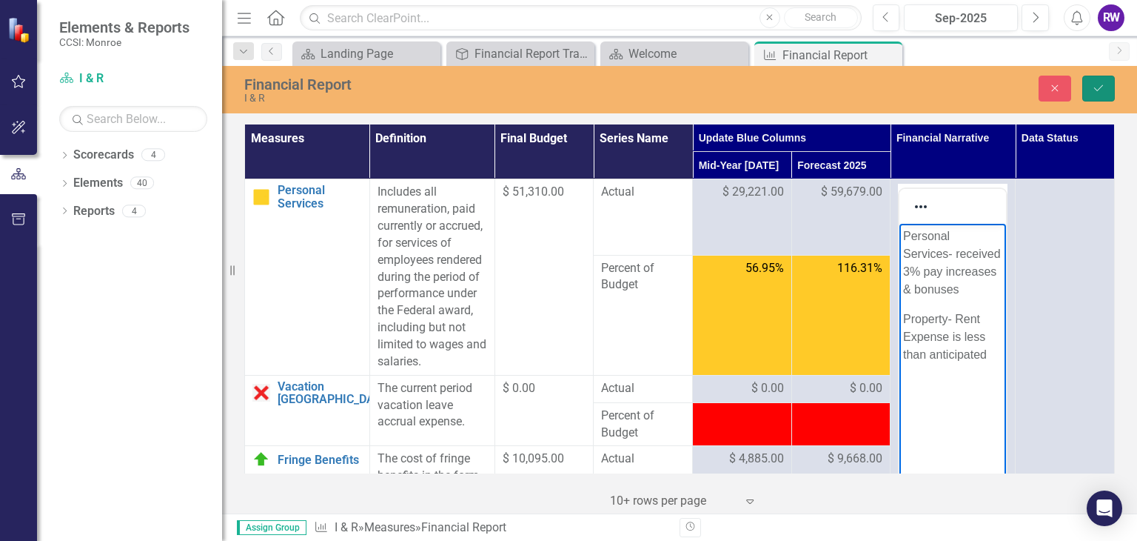
click at [1092, 91] on icon "Save" at bounding box center [1098, 88] width 13 height 10
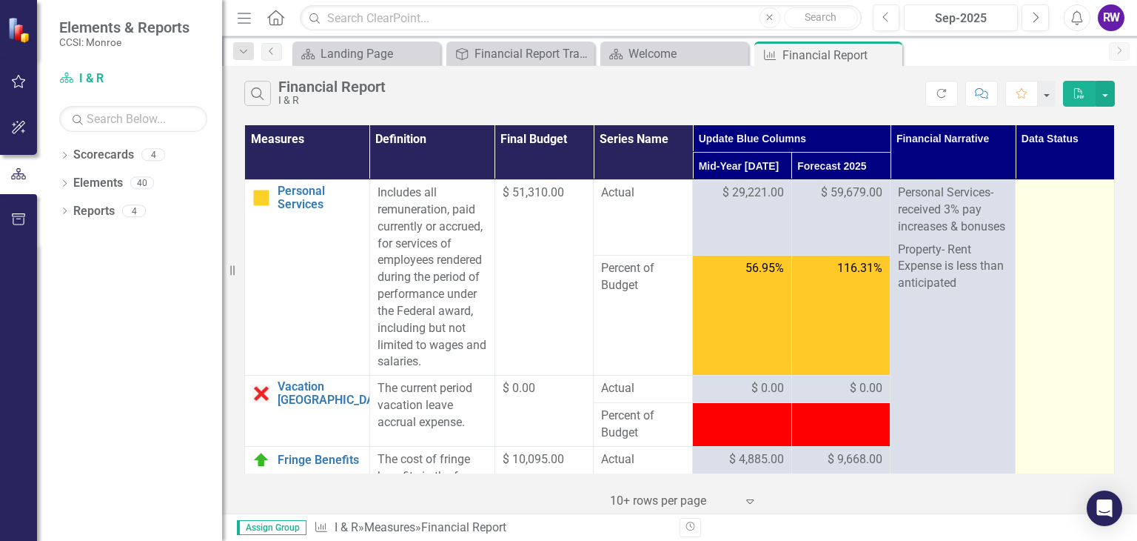
click at [1074, 193] on div at bounding box center [1065, 193] width 84 height 18
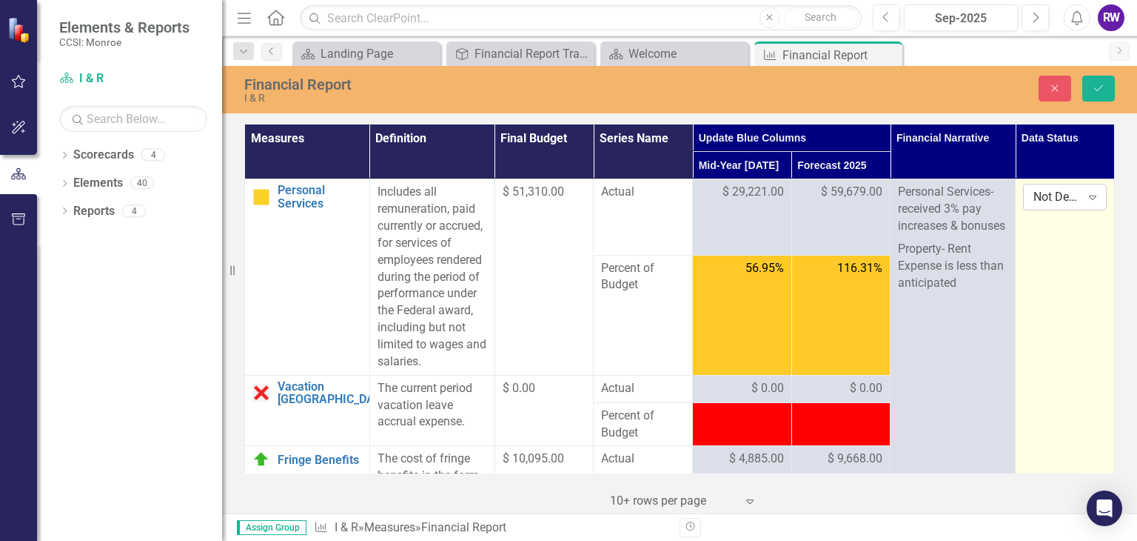
click at [1086, 199] on icon "Expand" at bounding box center [1093, 197] width 15 height 12
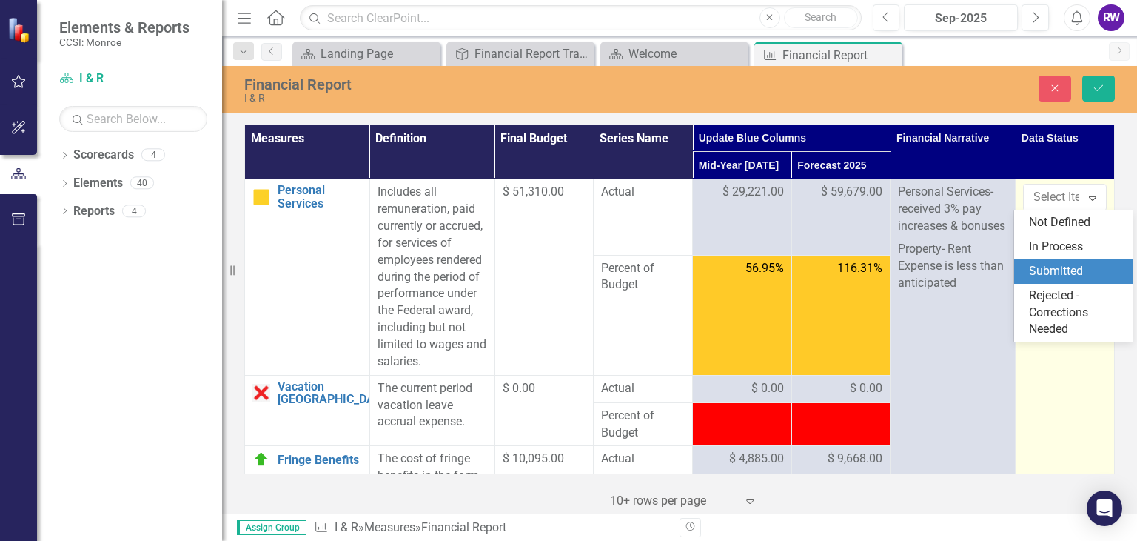
click at [1074, 264] on div "Submitted" at bounding box center [1076, 271] width 95 height 17
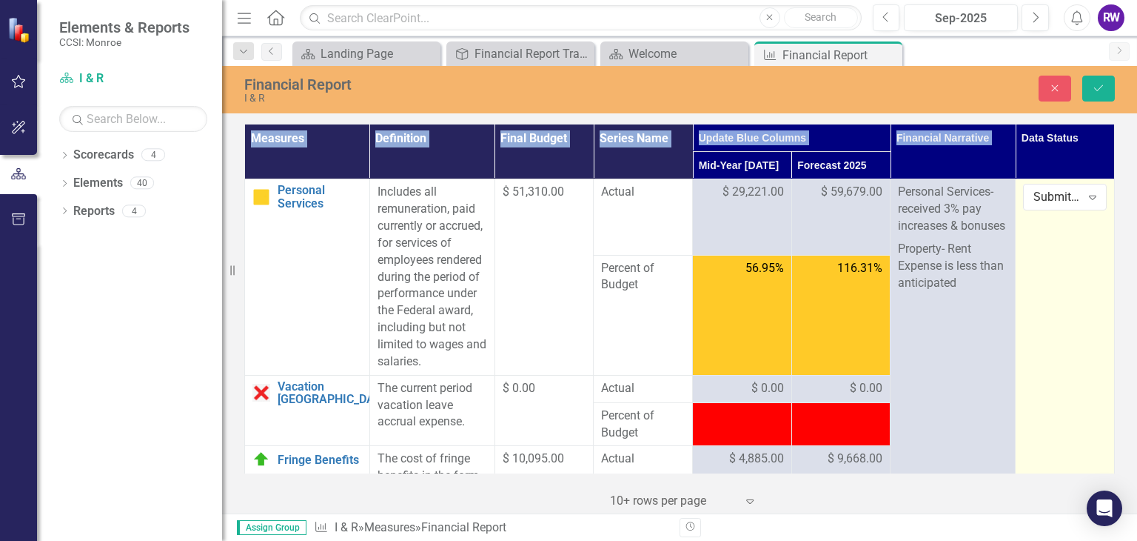
drag, startPoint x: 1086, startPoint y: 127, endPoint x: 1081, endPoint y: 104, distance: 23.4
click at [1081, 104] on div "Financial Report I & R Close Save Measures Definition Final Budget Series Name …" at bounding box center [679, 289] width 915 height 447
click at [1092, 90] on button "Save" at bounding box center [1099, 89] width 33 height 26
